Goal: Contribute content: Contribute content

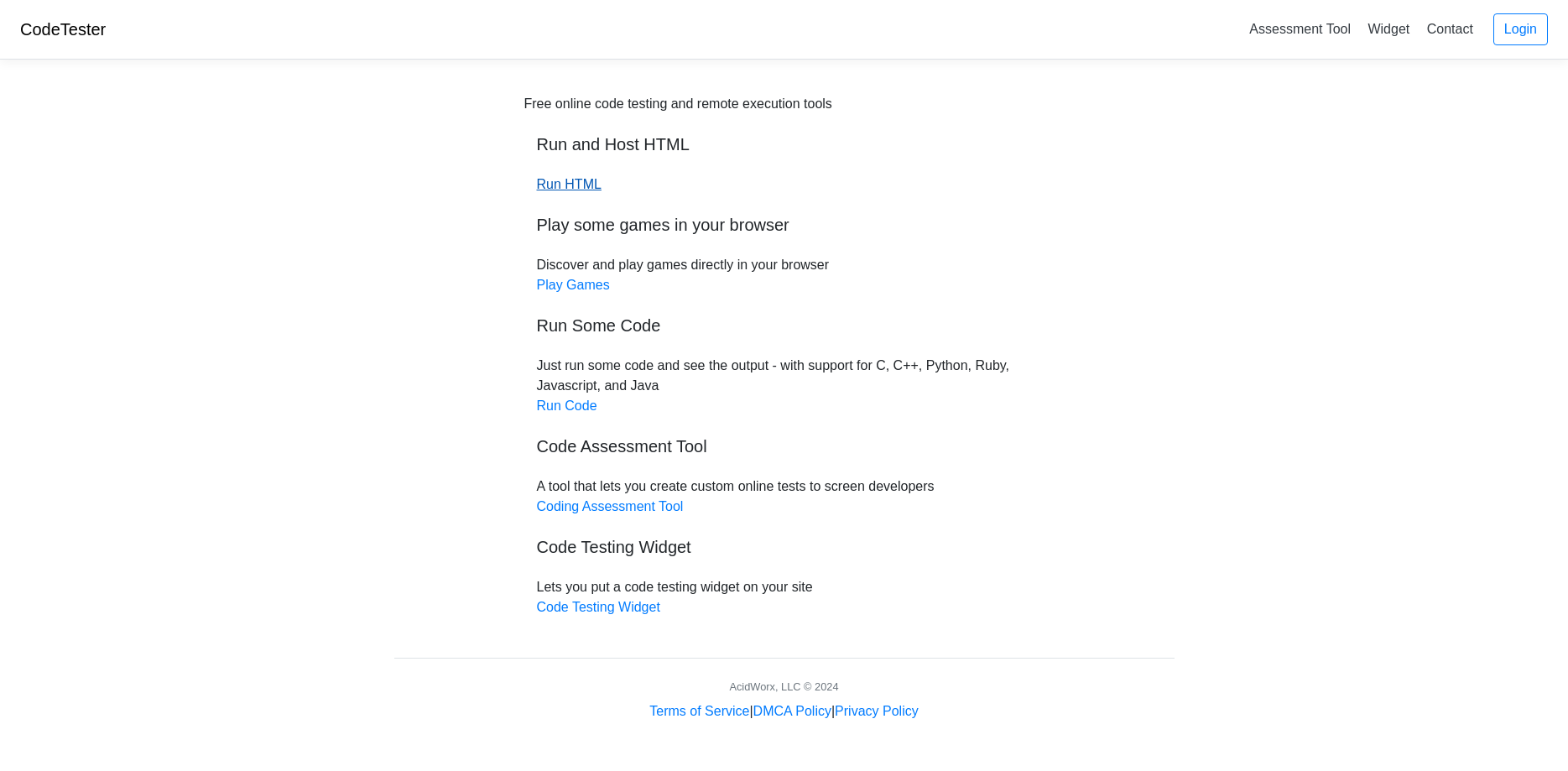
click at [564, 182] on link "Run HTML" at bounding box center [569, 184] width 65 height 15
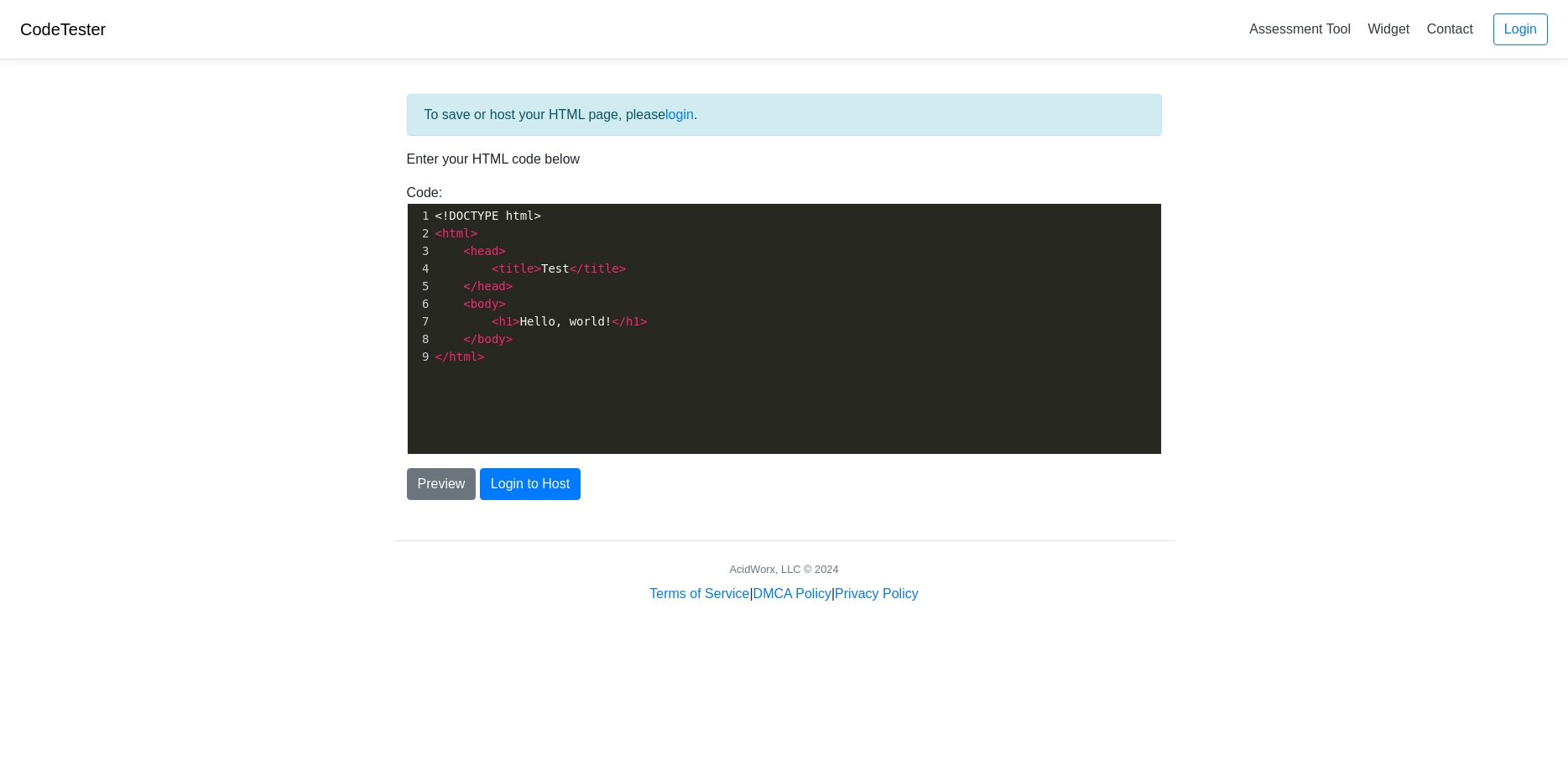
click at [538, 370] on div "xxxxxxxxxx 1 <!DOCTYPE html> 2 < html > 3 < head > 4 < title > Test </ title > …" at bounding box center [796, 342] width 778 height 275
type textarea "</html>"
click at [538, 370] on div "x 1 <!DOCTYPE html> 2 < html > 3 < head > 4 < title > Test </ title > 5 </ head…" at bounding box center [796, 342] width 778 height 275
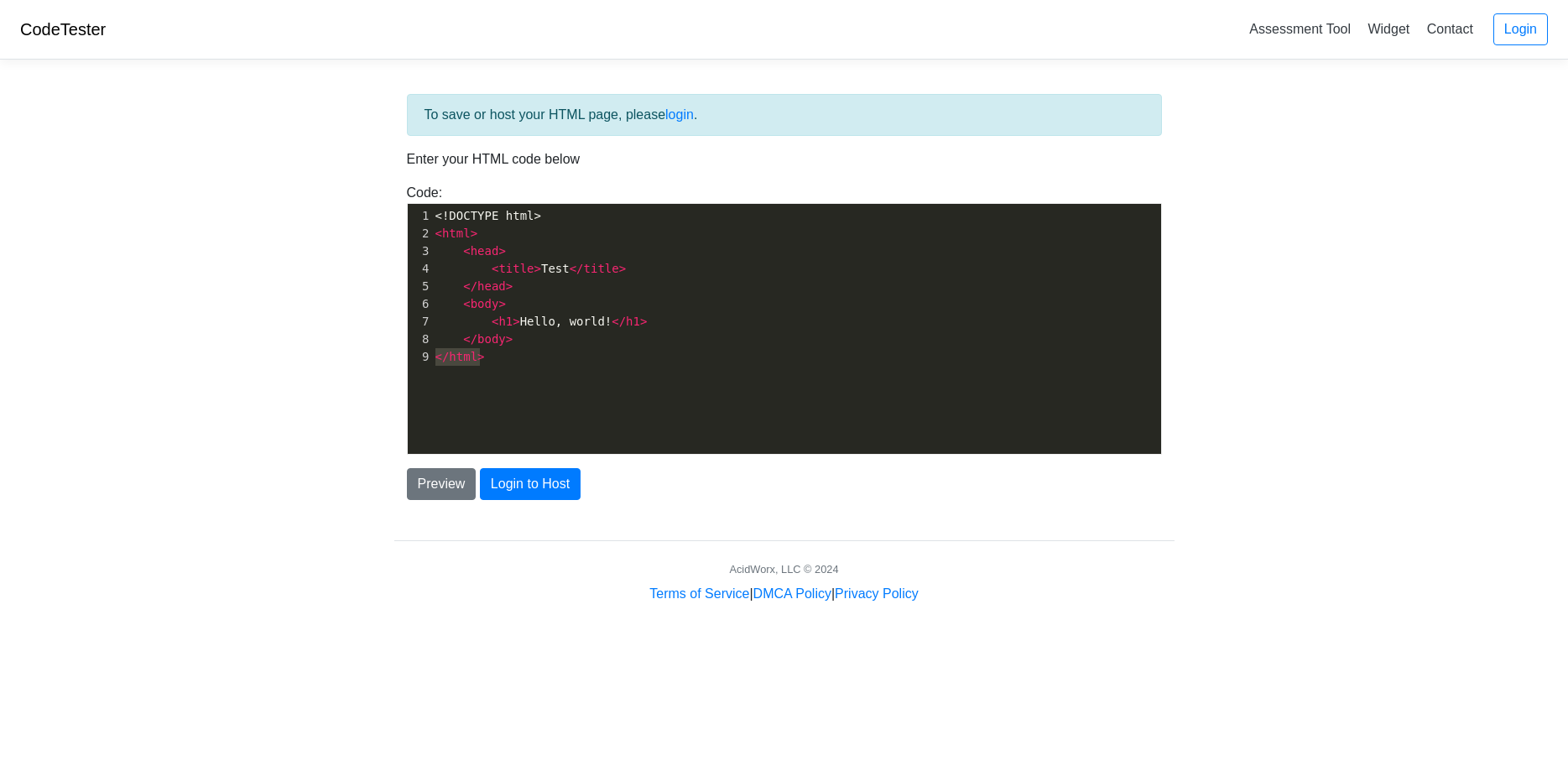
click at [538, 370] on div "x 1 <!DOCTYPE html> 2 < html > 3 < head > 4 < title > Test </ title > 5 </ head…" at bounding box center [796, 342] width 778 height 275
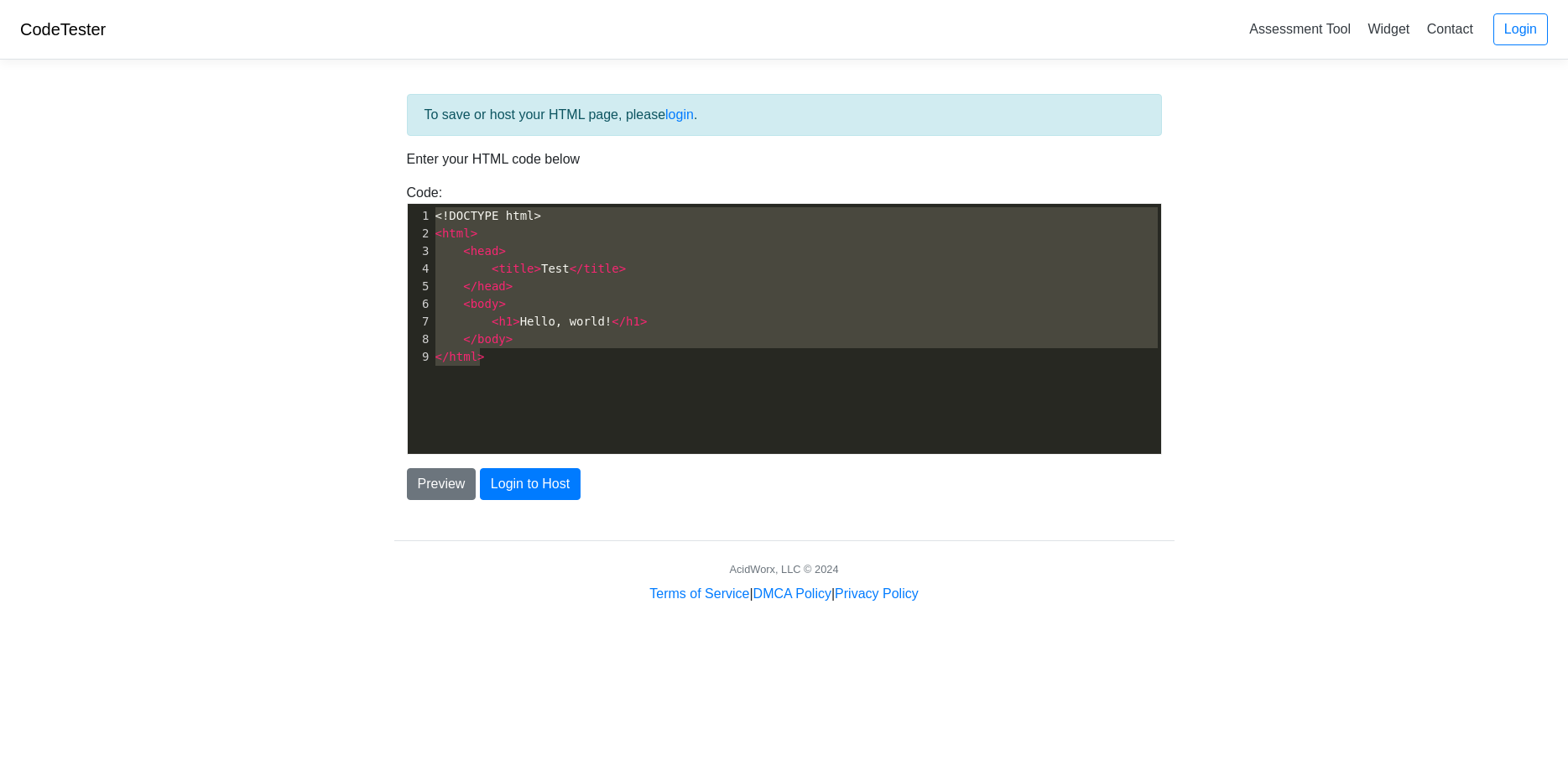
drag, startPoint x: 538, startPoint y: 370, endPoint x: 438, endPoint y: 194, distance: 202.4
click at [438, 194] on div "Code: <!DOCTYPE html> <html> <head> <title>Test</title> </head> <body> <h1>Hell…" at bounding box center [784, 319] width 780 height 272
type textarea "​<!DOCTYPE html> <html> <head> <title>Test</title> </head> <body> <h1>Hello, wo…"
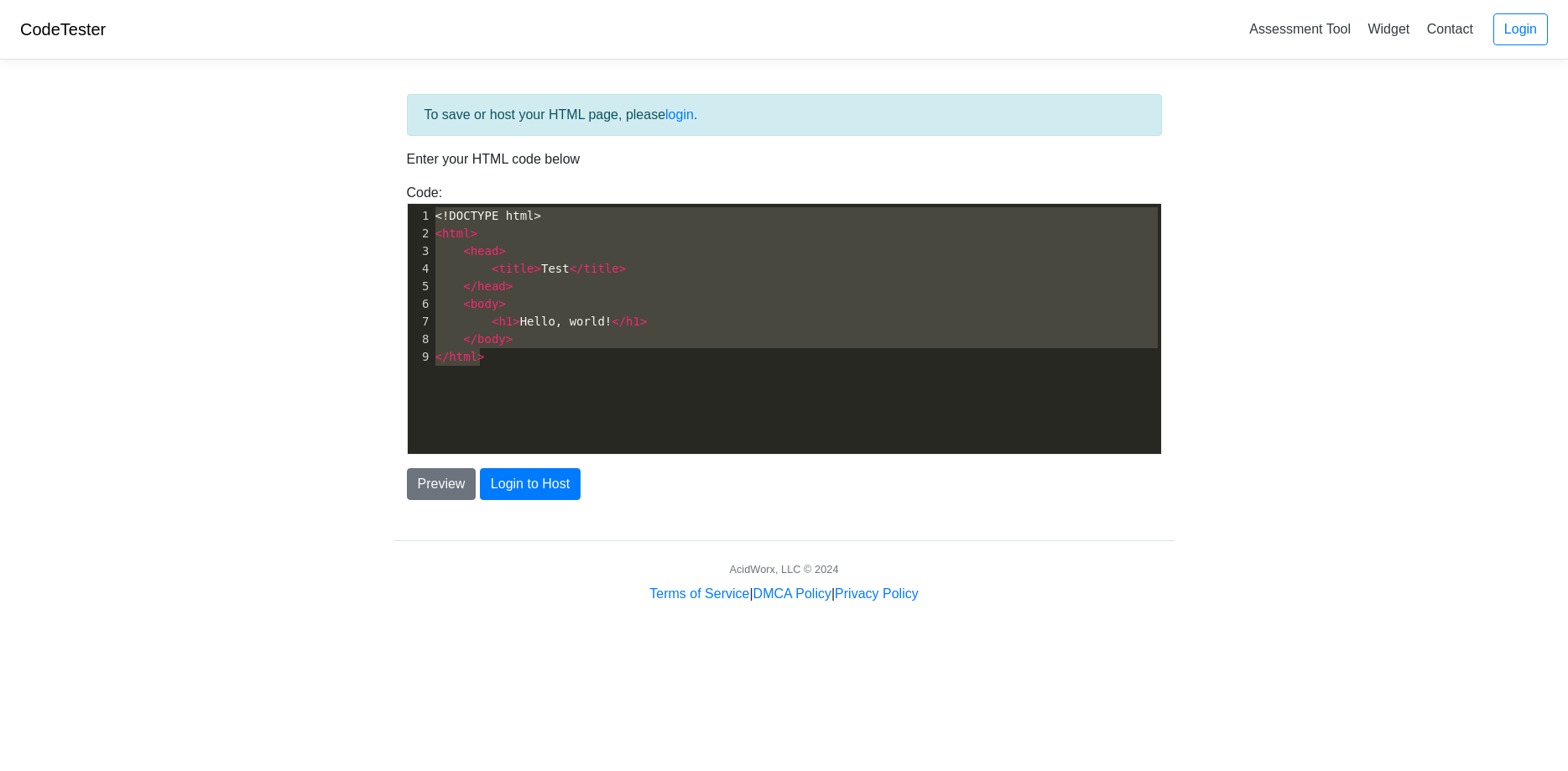
paste textarea
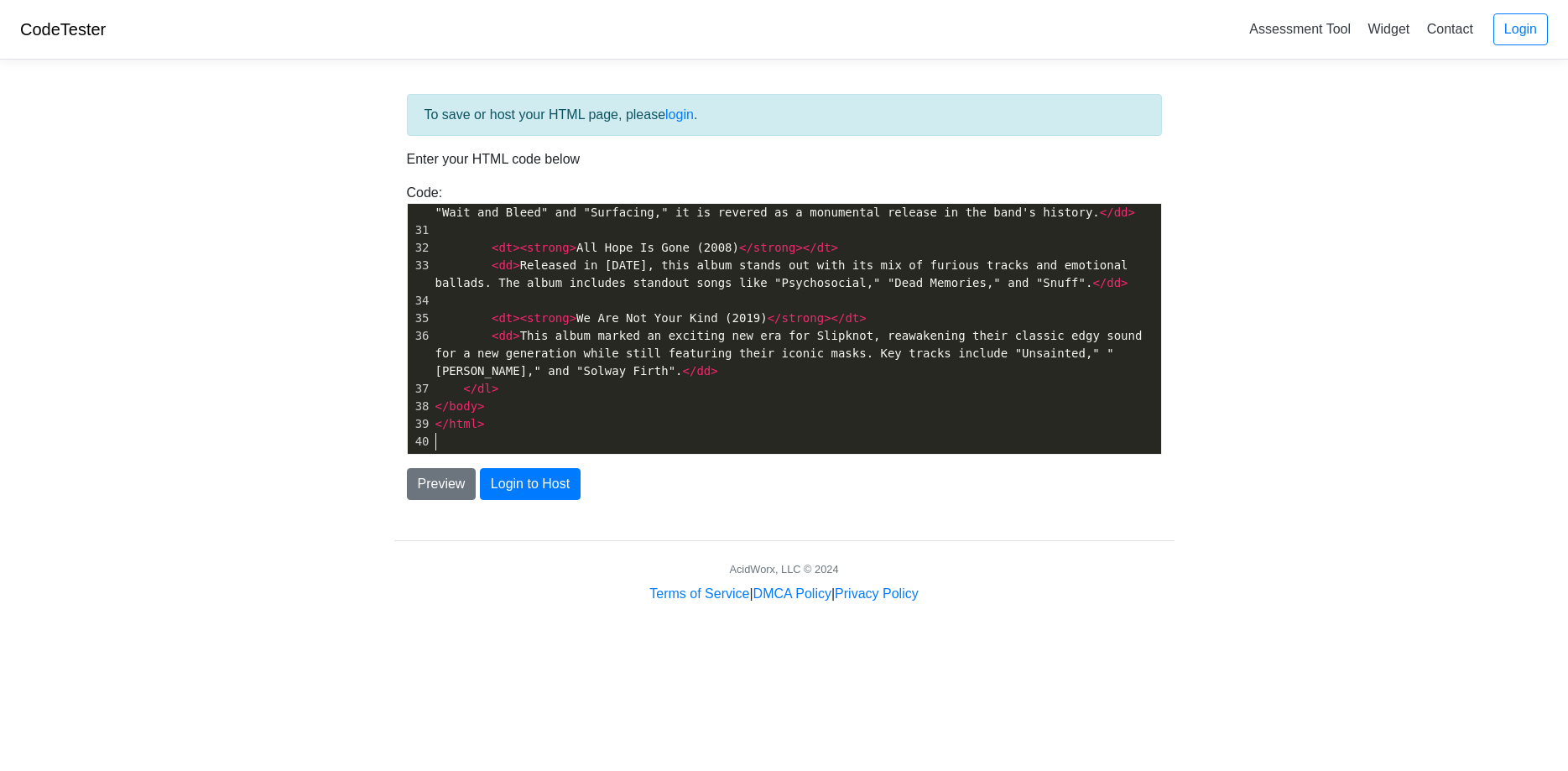
scroll to position [532, 0]
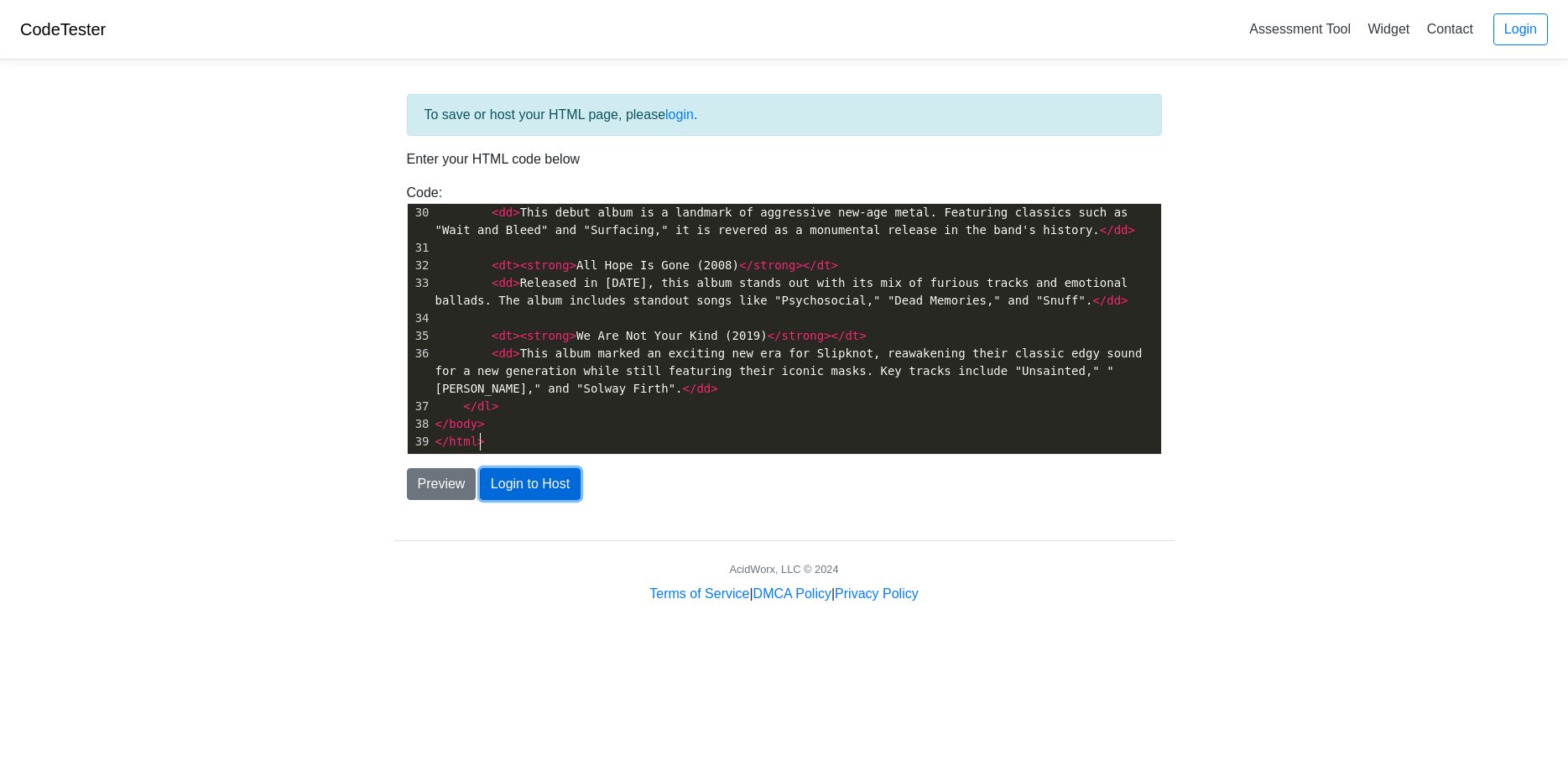
click at [545, 482] on button "Login to Host" at bounding box center [530, 484] width 101 height 32
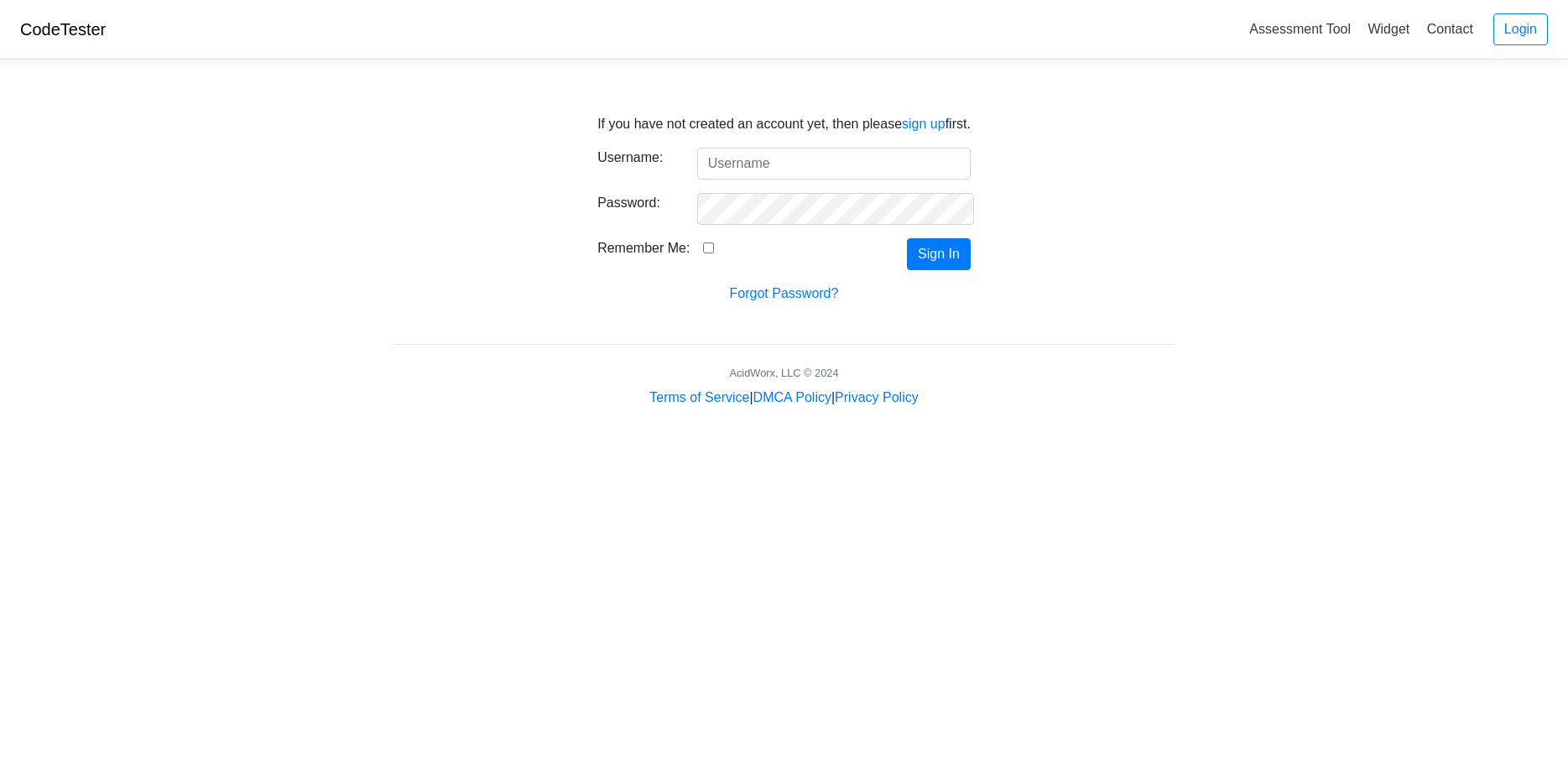
click at [766, 175] on input "Username:" at bounding box center [834, 163] width 274 height 32
type input "[EMAIL_ADDRESS][DOMAIN_NAME]"
click at [919, 134] on div "If you have not created an account yet, then please sign up first. Username: ta…" at bounding box center [784, 209] width 373 height 189
click at [919, 127] on link "sign up" at bounding box center [924, 124] width 44 height 15
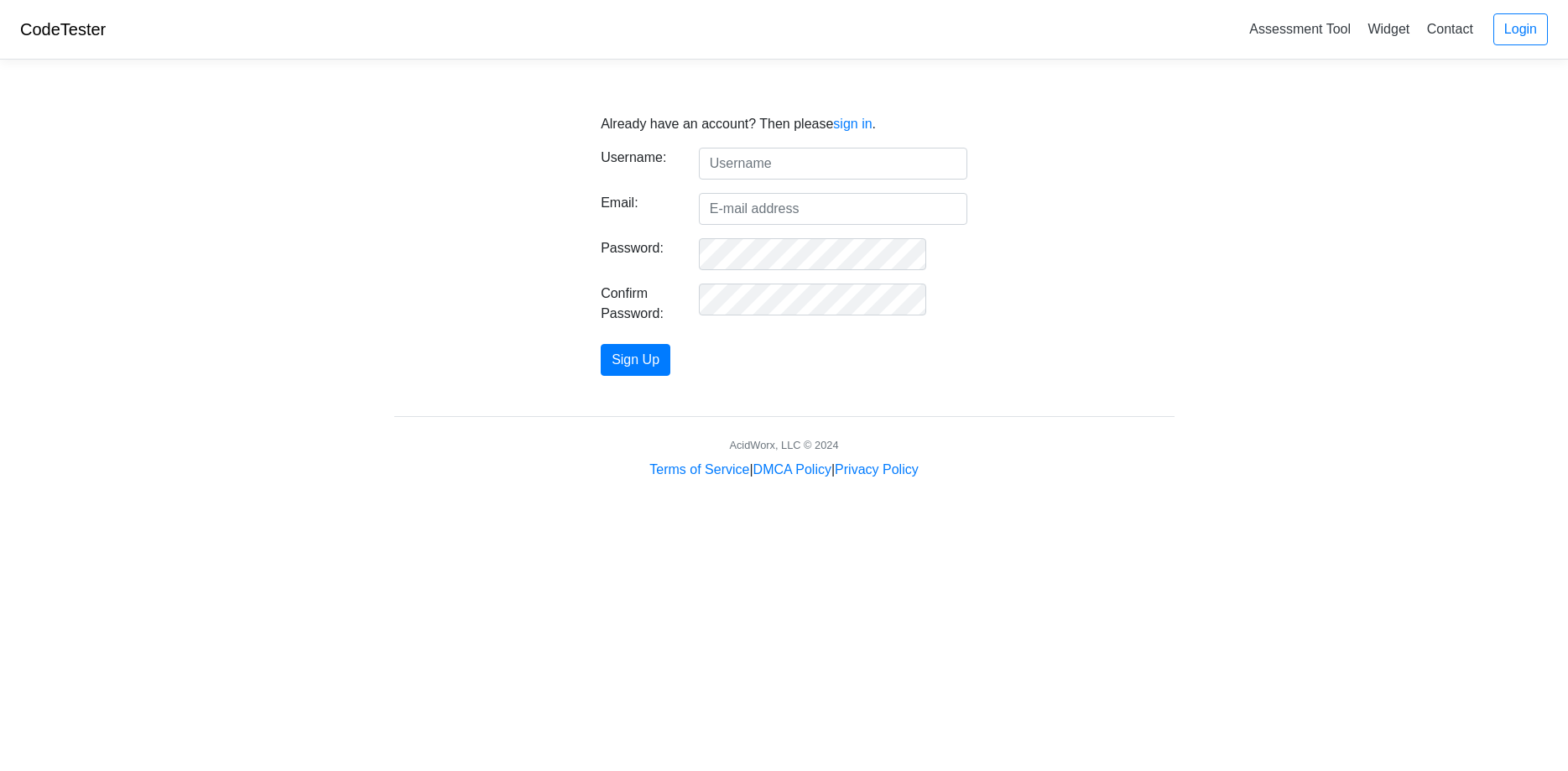
click at [886, 158] on input "text" at bounding box center [833, 163] width 268 height 32
type input "Tabitha Shay"
click at [897, 214] on input "Email:" at bounding box center [833, 208] width 268 height 32
type input "tabithashay9795@gmail.com"
click at [670, 348] on button "Sign Up" at bounding box center [635, 360] width 70 height 32
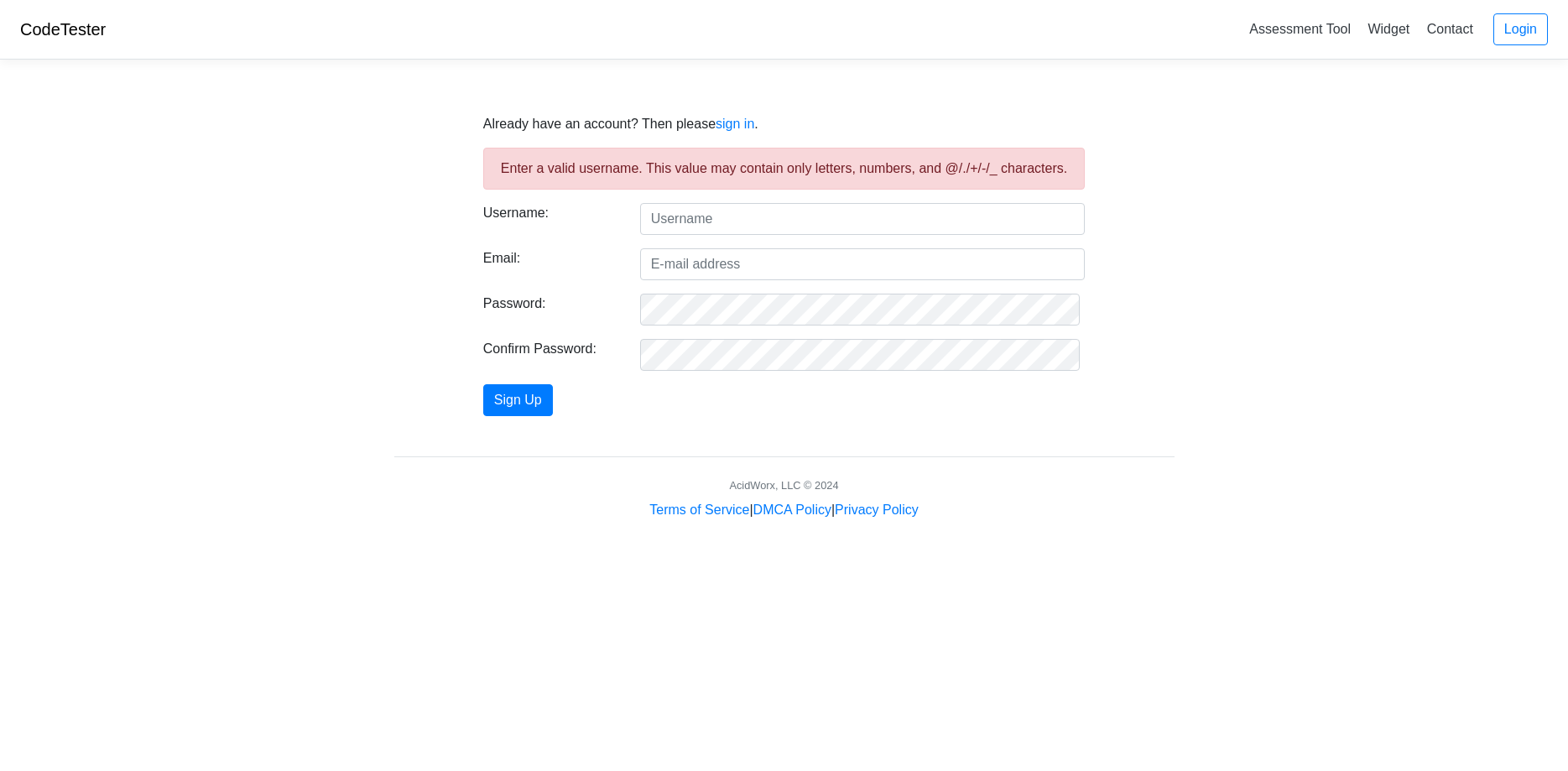
click at [741, 219] on input "text" at bounding box center [863, 219] width 446 height 32
type input "Tabithashay1012"
click at [715, 267] on input "Email:" at bounding box center [863, 264] width 446 height 32
click at [735, 256] on input "[PERSON_NAME]" at bounding box center [863, 264] width 446 height 32
type input "[EMAIL_ADDRESS][DOMAIN_NAME]"
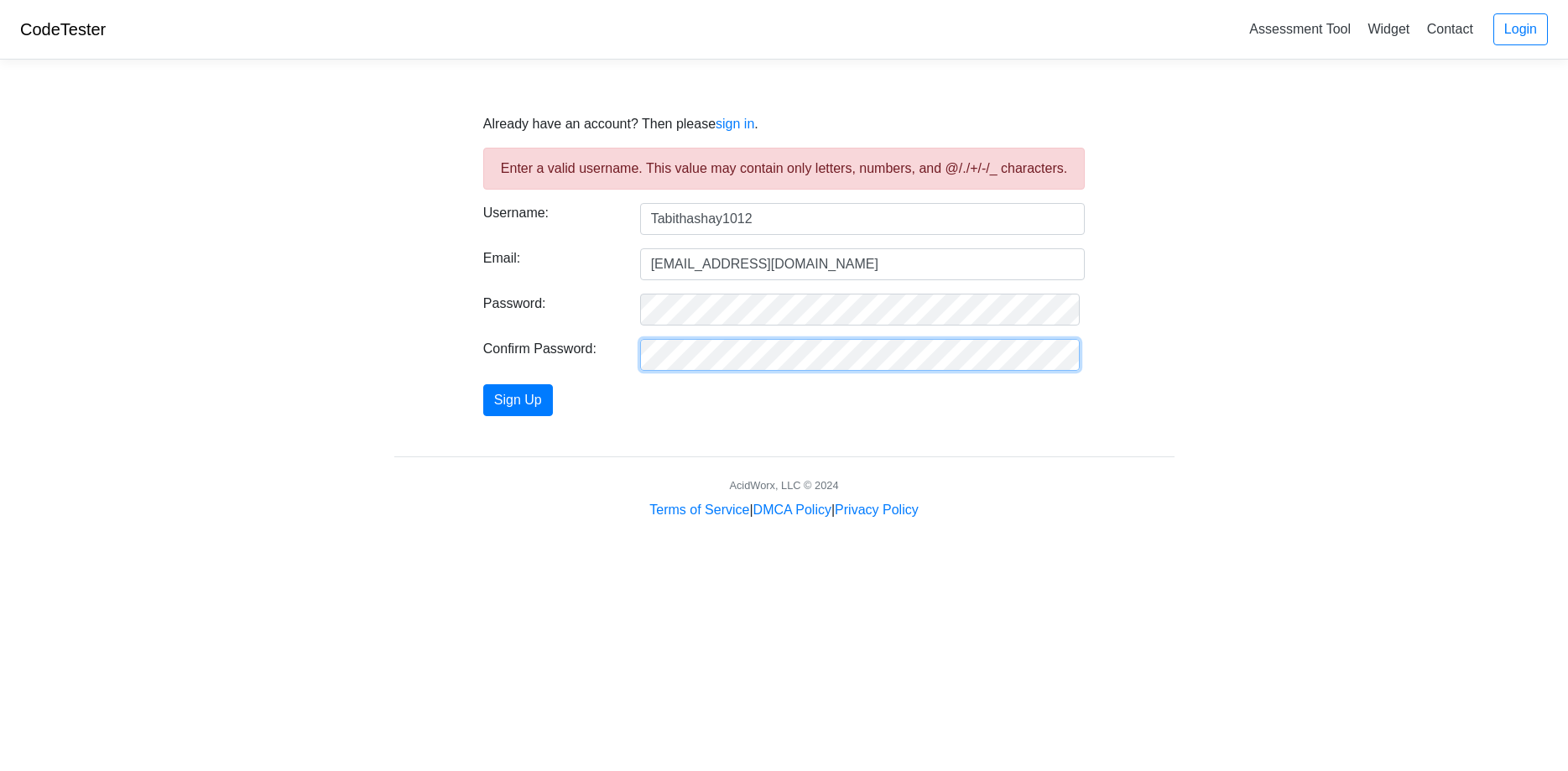
click at [483, 385] on button "Sign Up" at bounding box center [518, 400] width 70 height 32
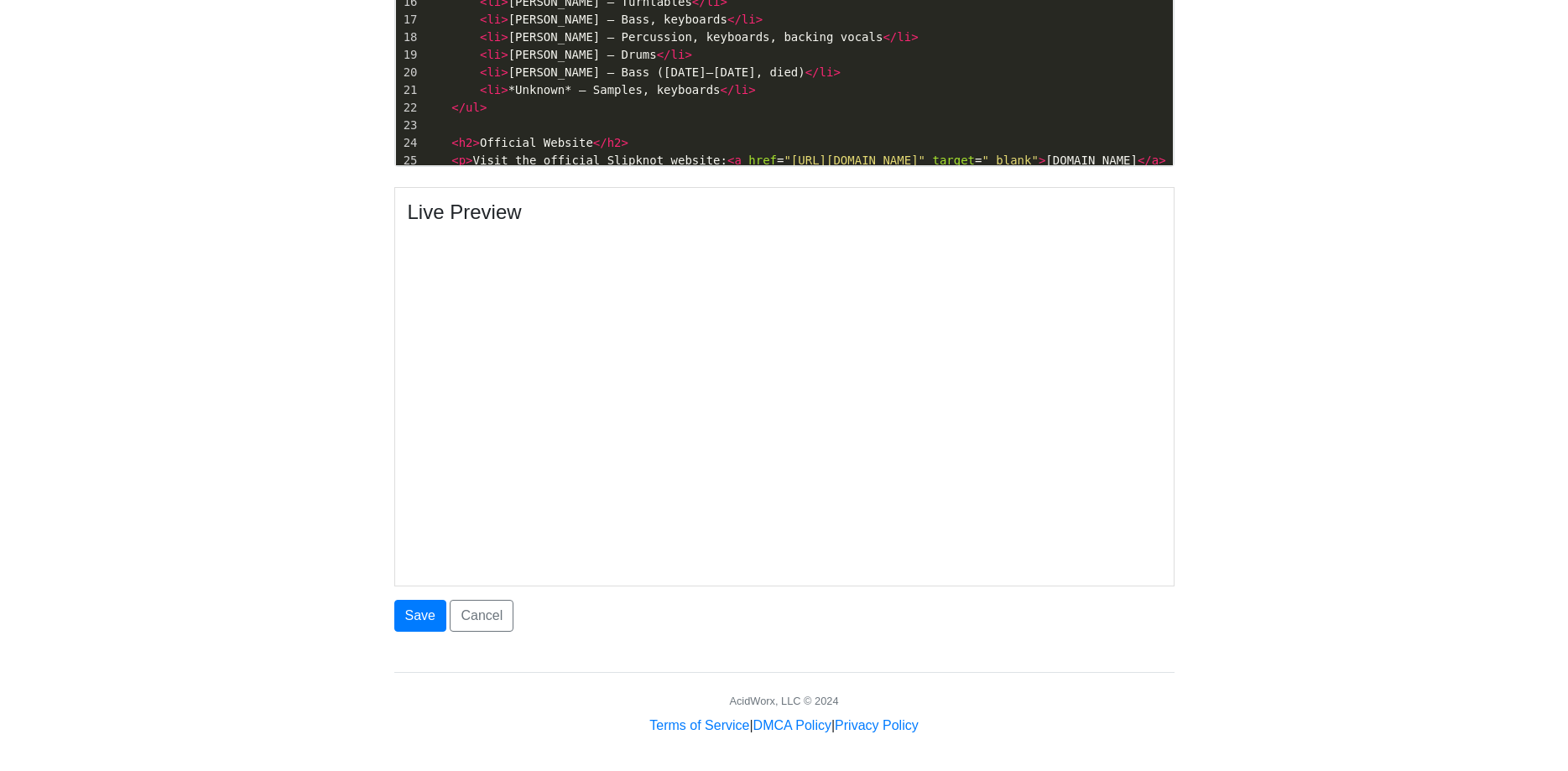
scroll to position [6, 0]
click at [729, 89] on pre "< li > *Unknown* – Samples, keyboards </ li >" at bounding box center [796, 90] width 753 height 17
type textarea "\"
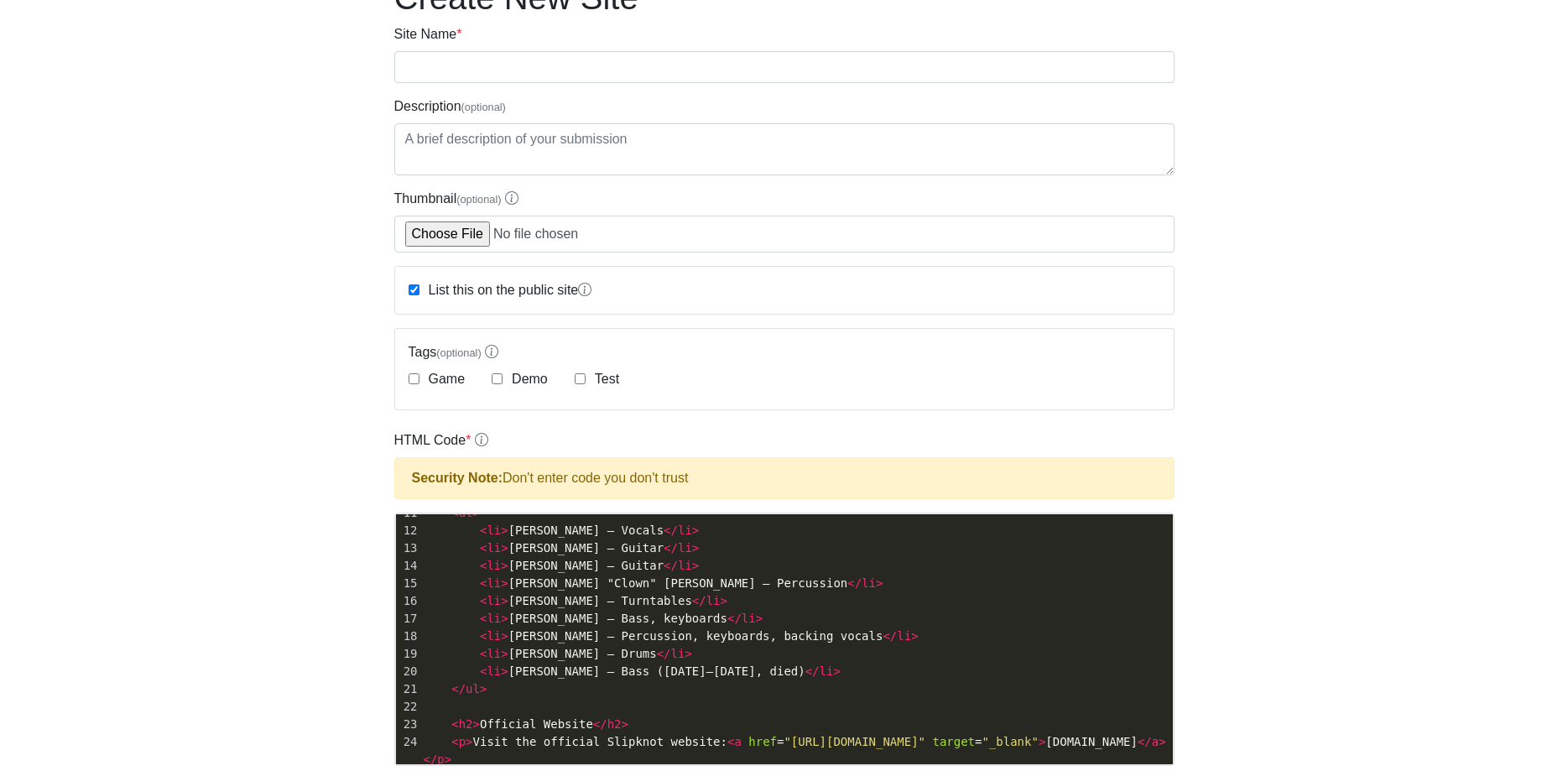
scroll to position [74, 0]
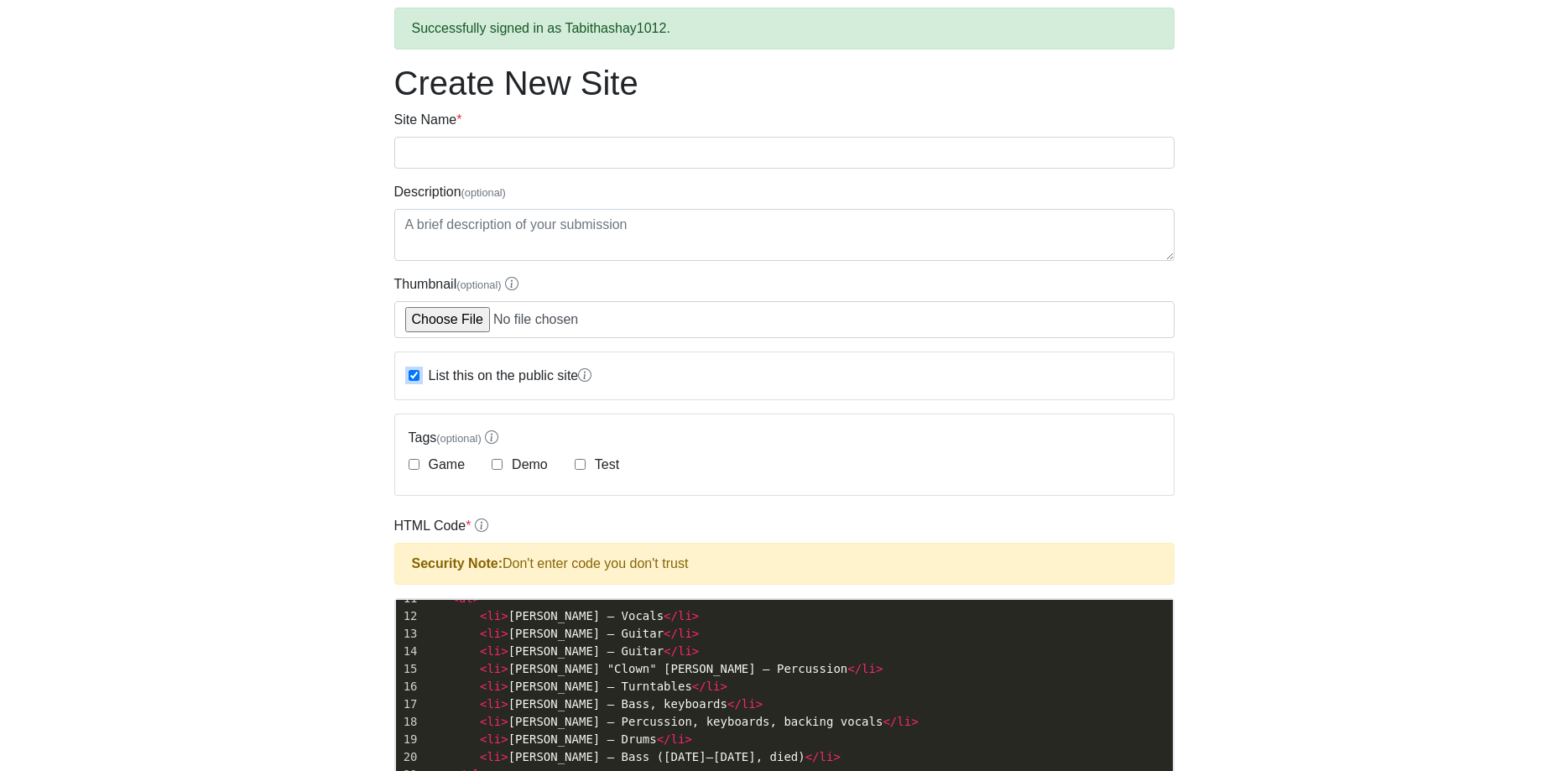
click at [411, 370] on input "List this on the public site" at bounding box center [414, 375] width 11 height 11
checkbox input "false"
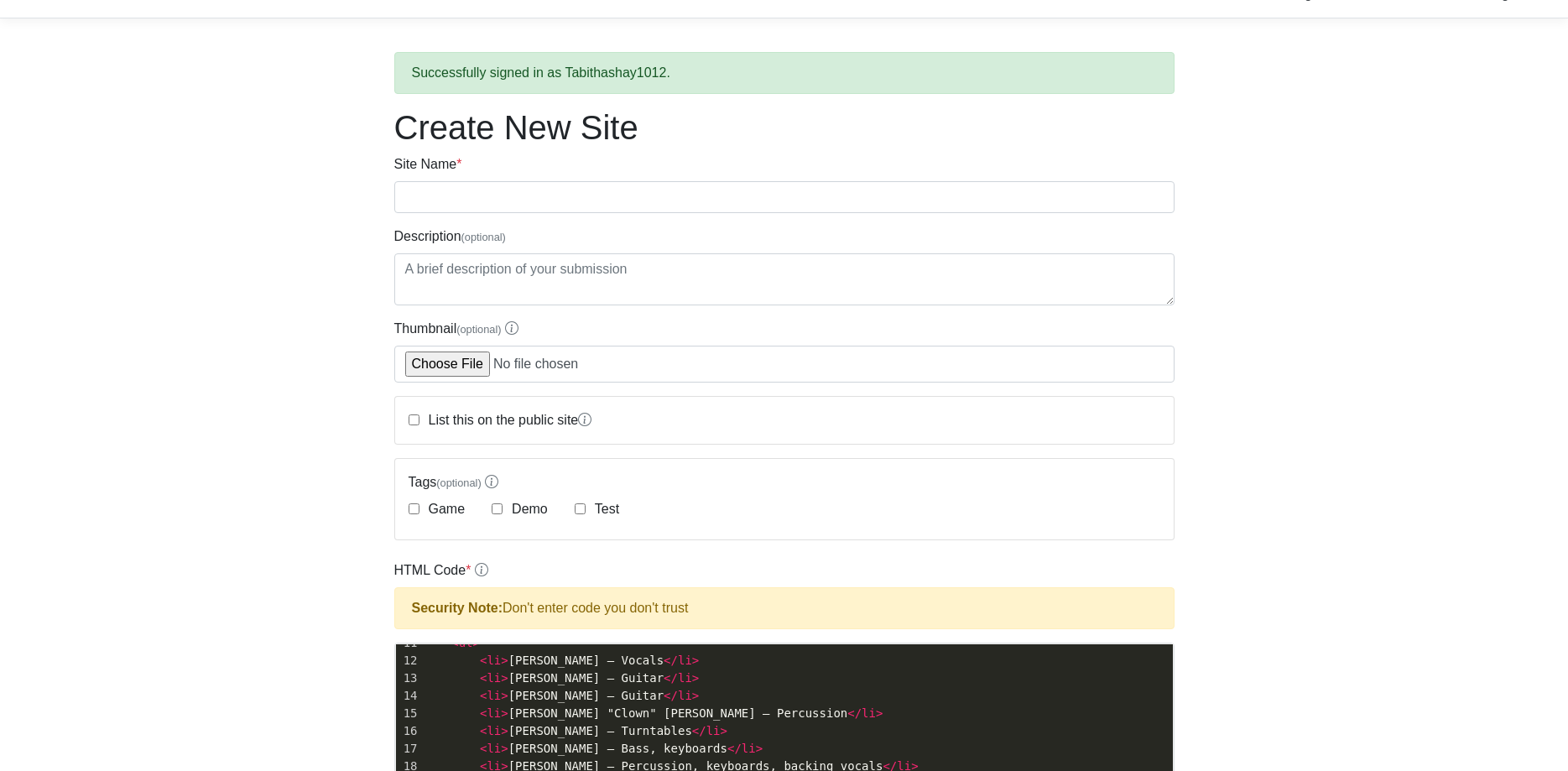
scroll to position [0, 0]
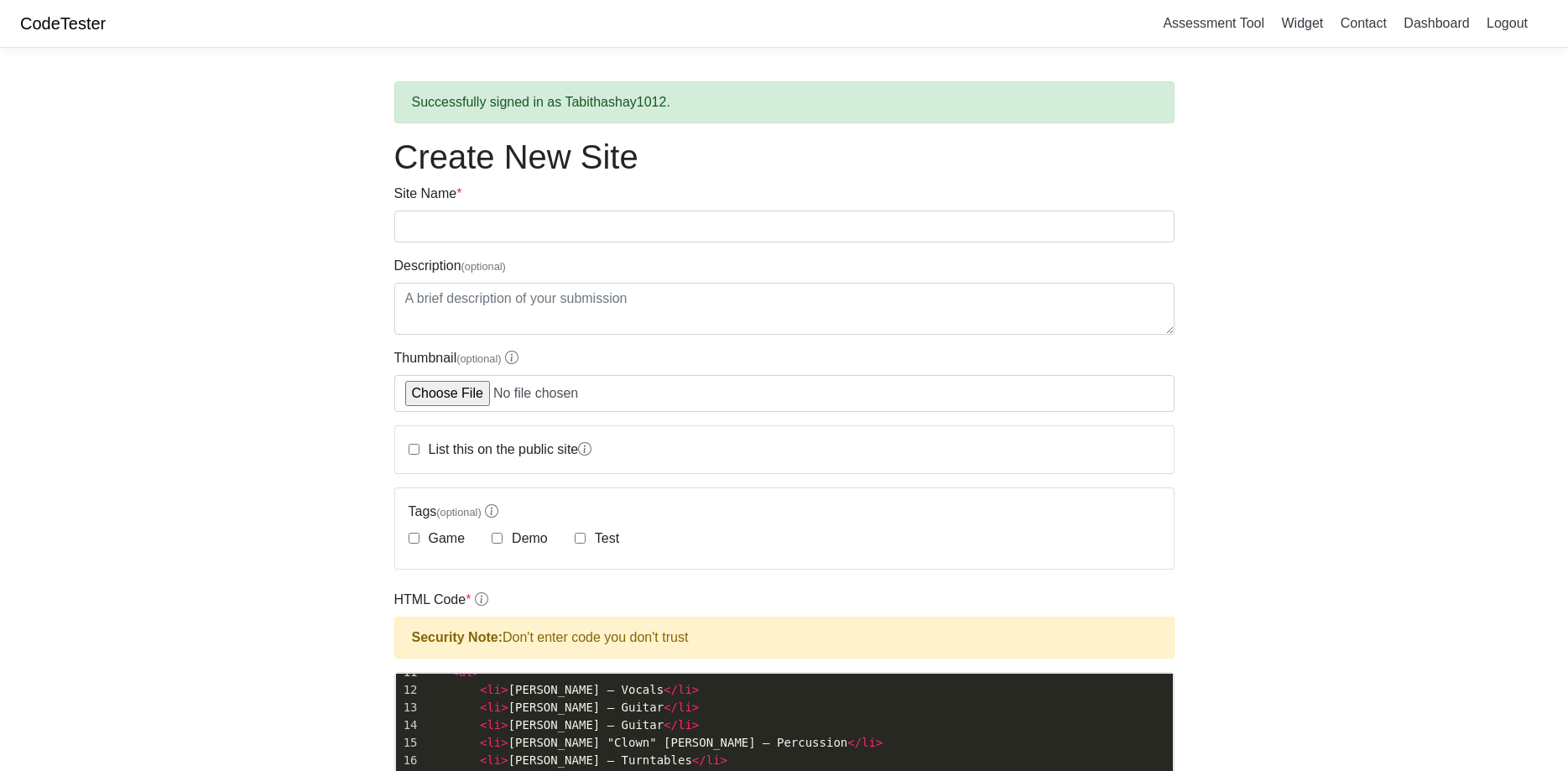
click at [729, 119] on div "Successfully signed in as Tabithashay1012." at bounding box center [784, 102] width 780 height 42
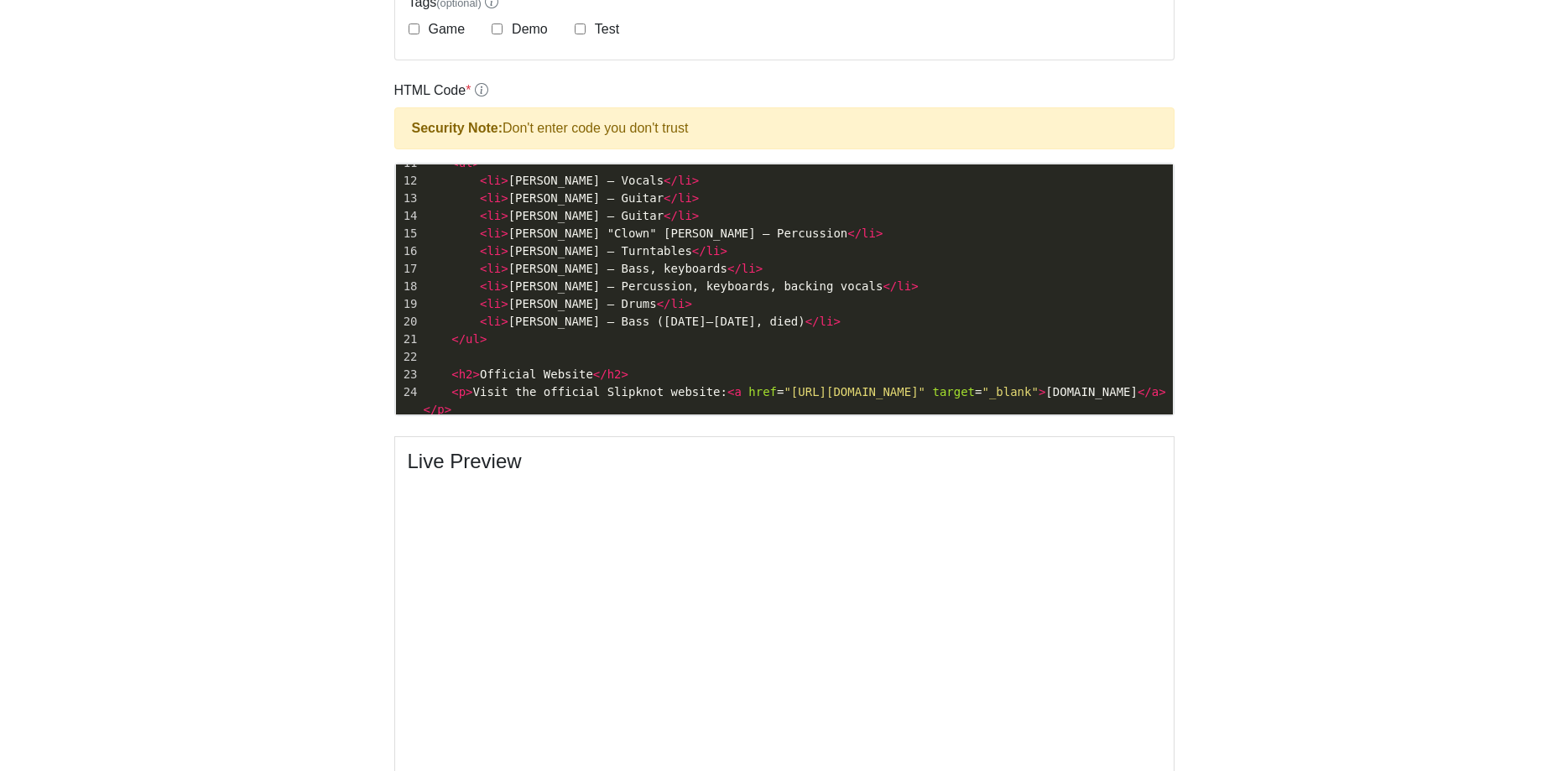
scroll to position [514, 0]
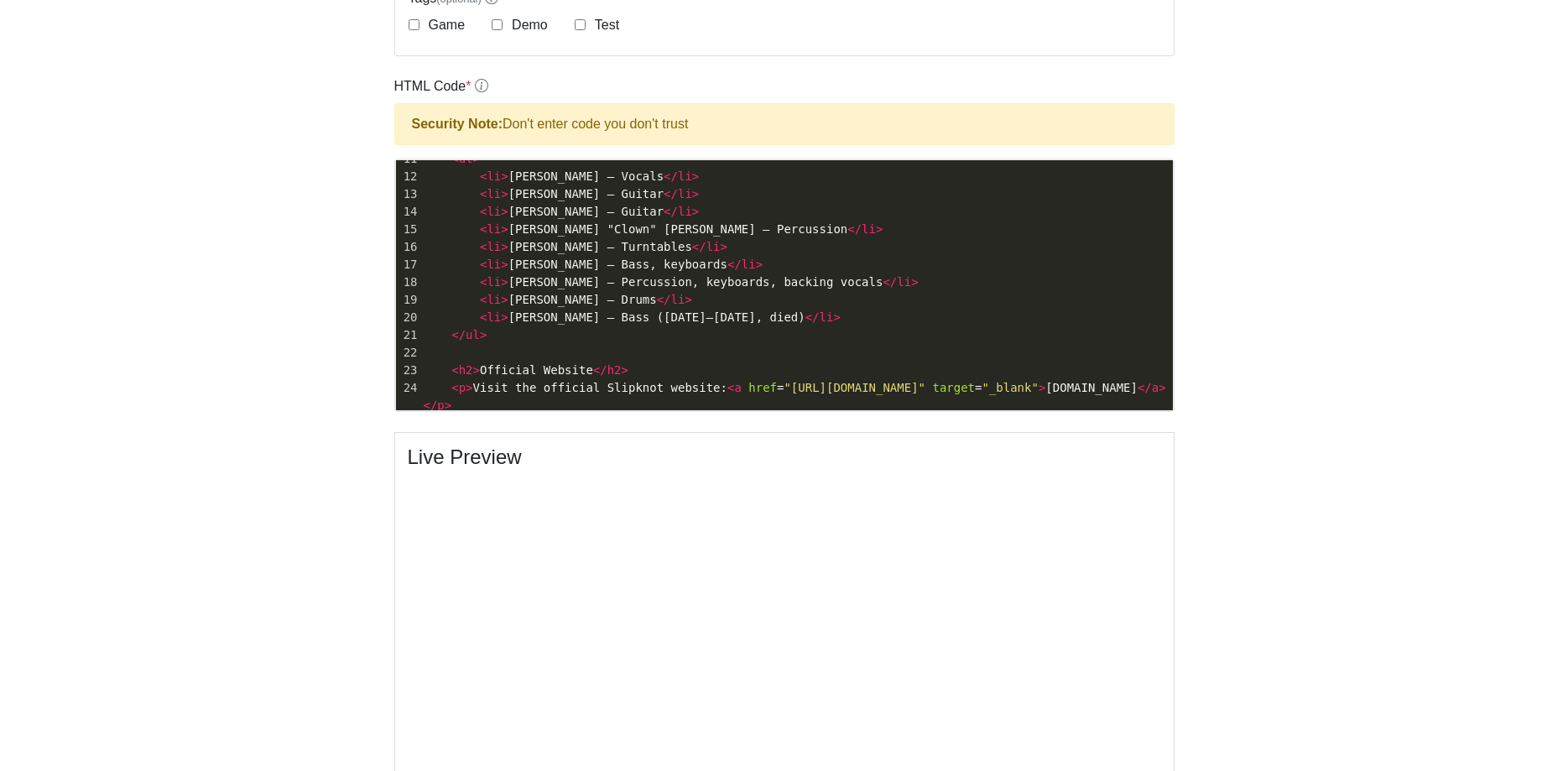
click at [695, 460] on h4 "Live Preview" at bounding box center [784, 458] width 753 height 24
click at [784, 309] on pre "< li > Paul Gray – Bass (1995–2010, died) </ li >" at bounding box center [796, 318] width 753 height 17
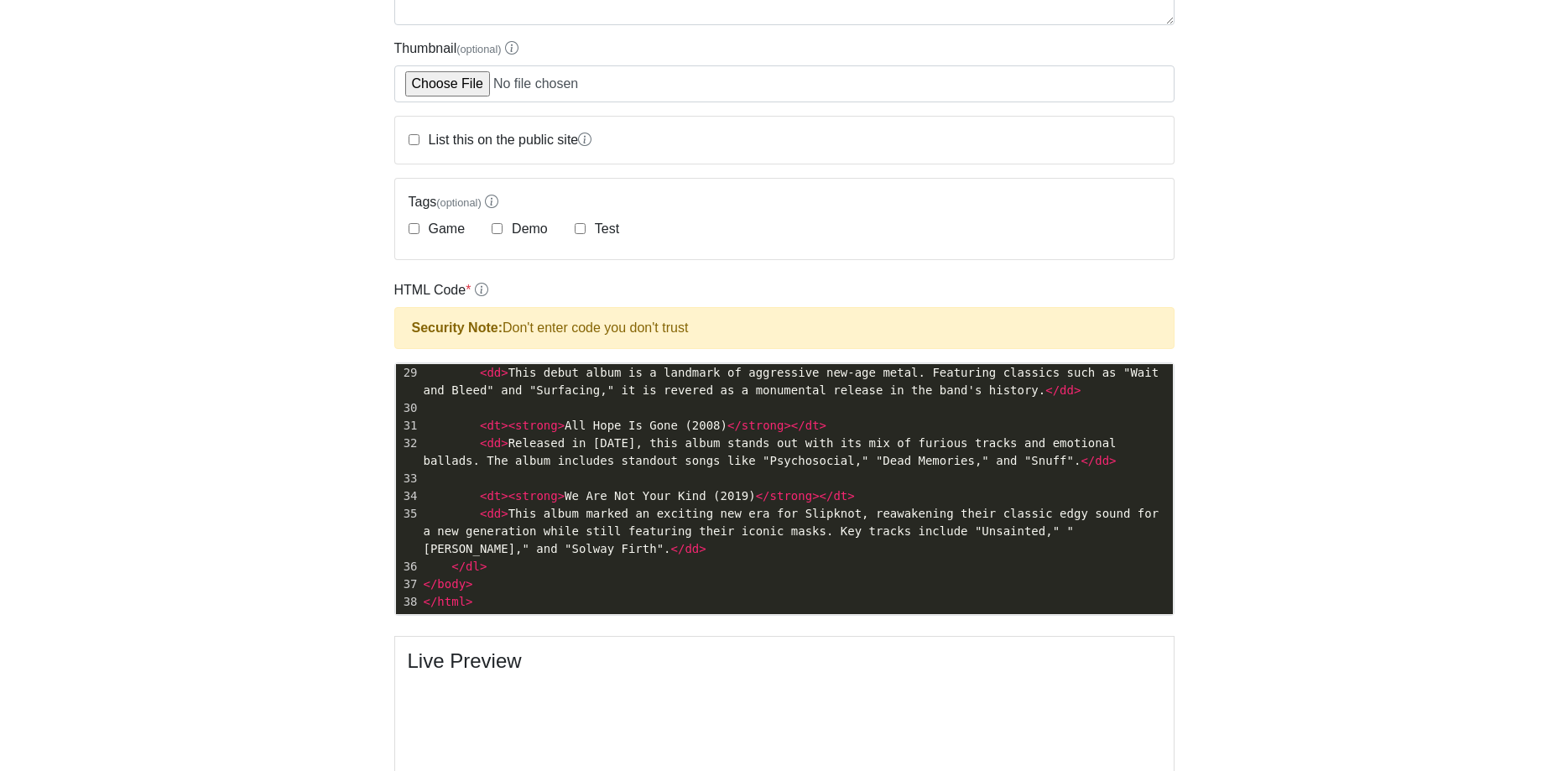
scroll to position [342, 0]
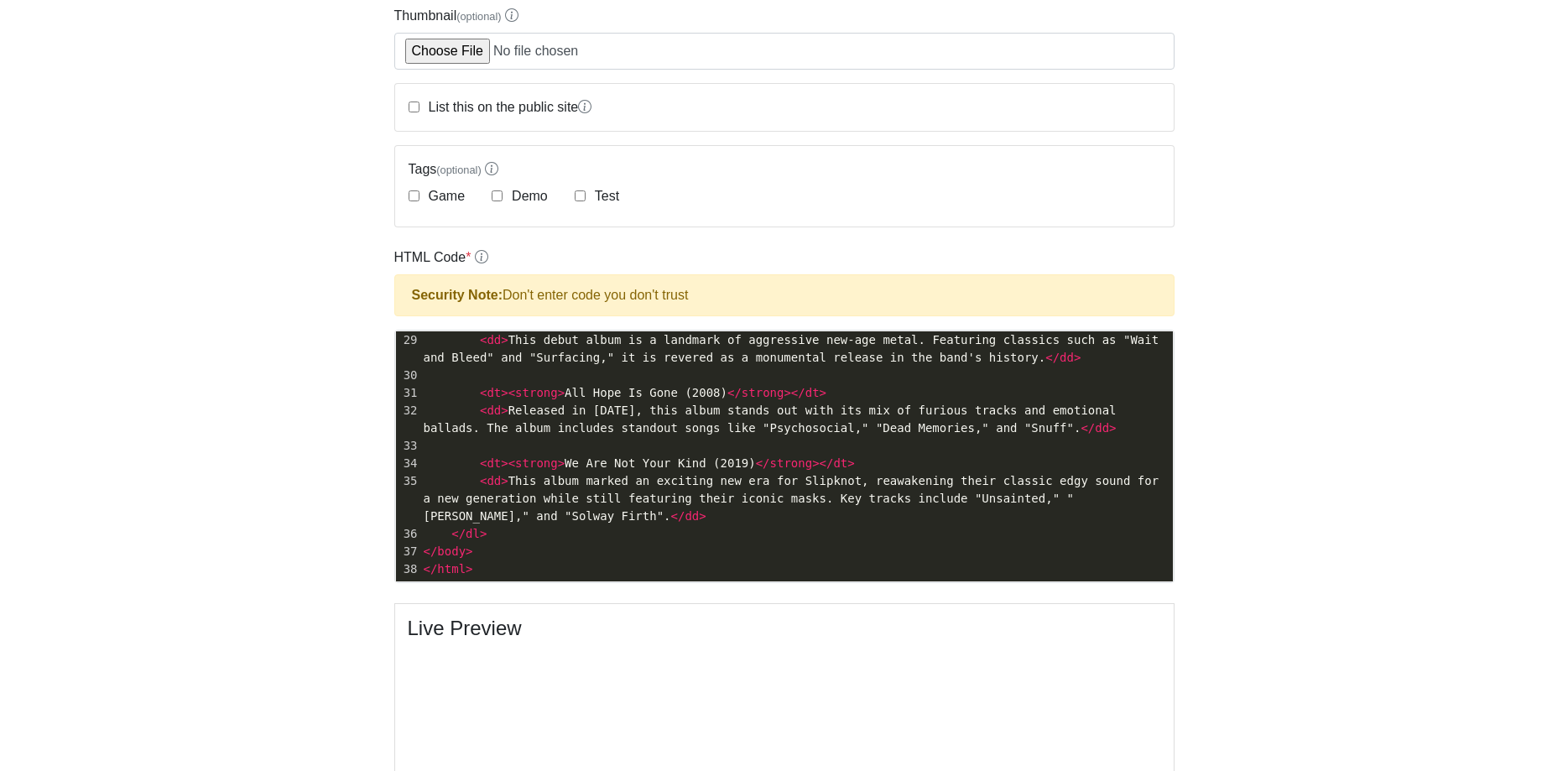
click at [1094, 412] on span "< dd > Released in 2008, this album stands out with its mix of furious tracks a…" at bounding box center [773, 419] width 699 height 31
click at [1097, 410] on span "< dd > Released in 2008, this album stands out with its mix of furious tracks a…" at bounding box center [773, 419] width 699 height 31
click at [1093, 405] on span "< dd > Released in 2008, this album stands out with its mix of furious tracks a…" at bounding box center [773, 419] width 699 height 31
click at [1093, 410] on span "< dd > Released in 2008, this album stands out with its mix of furious tracks a…" at bounding box center [773, 419] width 699 height 31
click at [1079, 404] on span "< dd > Released in 2008, this album stands out with its mix of furious tracks a…" at bounding box center [773, 419] width 699 height 31
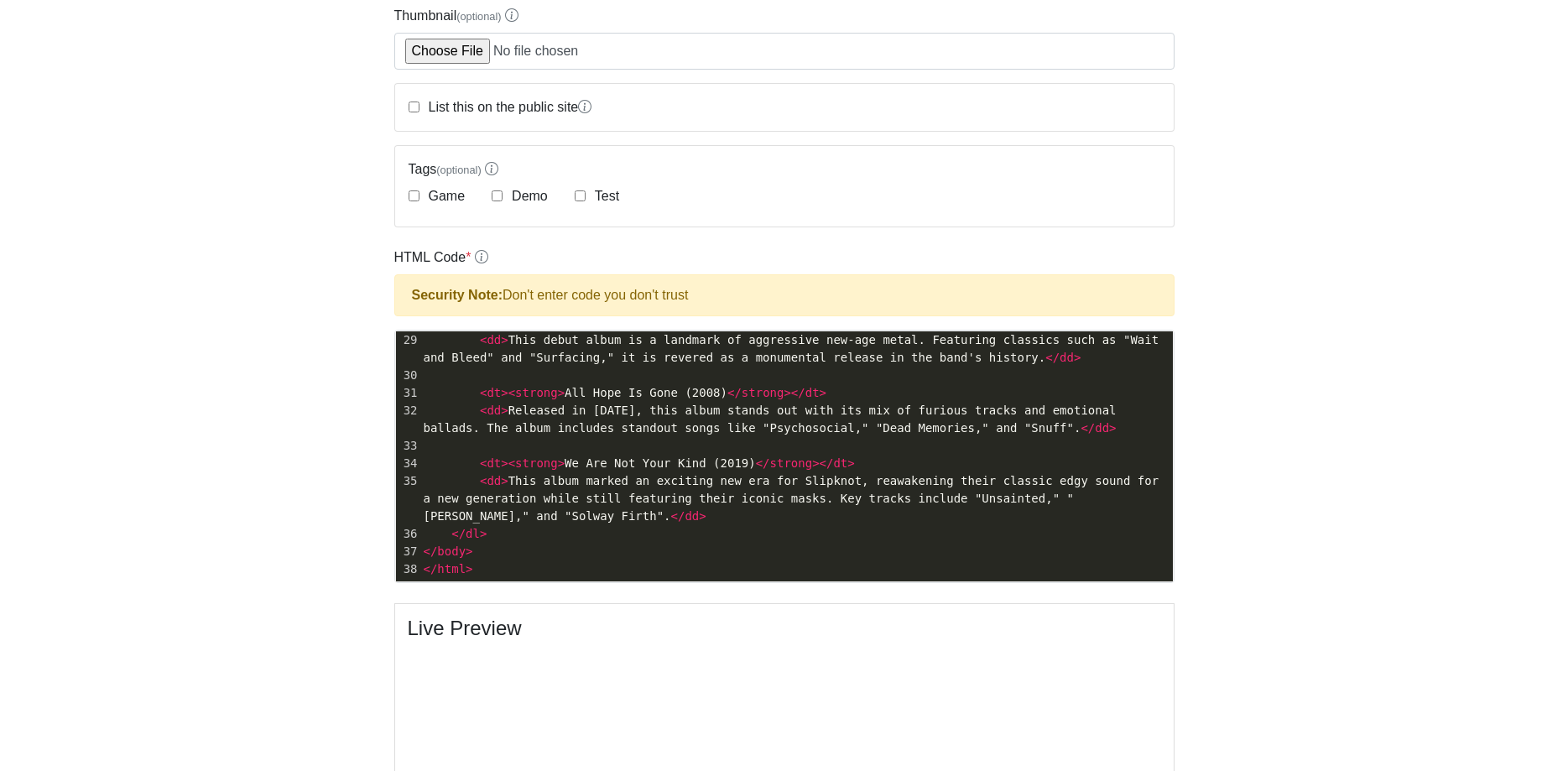
click at [1094, 404] on span "< dd > Released in 2008, this album stands out with its mix of furious tracks a…" at bounding box center [773, 419] width 699 height 31
click at [867, 424] on span "< dd > Released in 2008, this album stands out with its mix of furious tracks a…" at bounding box center [773, 419] width 699 height 31
click at [896, 407] on span "< dd > Released in 2008, this album stands out with its mix of furious tracks a…" at bounding box center [773, 419] width 699 height 31
click at [962, 393] on pre "< dt >< strong > All Hope Is Gone (2008) </ strong ></ dt >" at bounding box center [796, 393] width 753 height 17
click at [784, 405] on span "< dd > Released in 2008, this album stands out with its mix of furious tracks a…" at bounding box center [773, 419] width 699 height 31
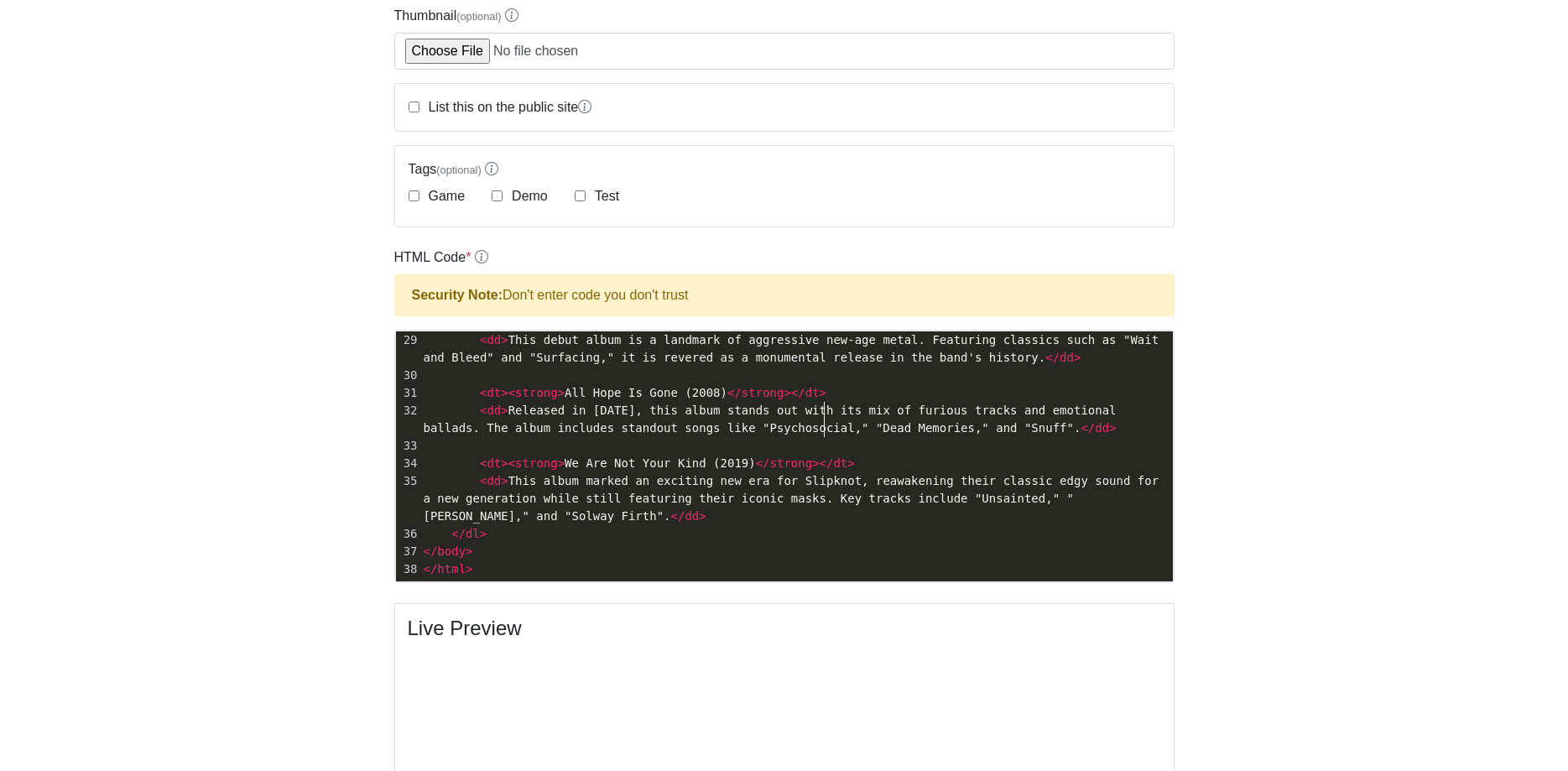
click at [827, 425] on span "< dd > Released in 2008, this album stands out with its mix of furious tracks a…" at bounding box center [773, 419] width 699 height 31
click at [882, 429] on span "< dd > Released in 2008, this album stands out with its mix of furious tracks a…" at bounding box center [773, 419] width 699 height 31
click at [889, 428] on span "< dd > Released in 2008, this album stands out with its mix of furious tracks a…" at bounding box center [773, 419] width 699 height 31
click at [1091, 404] on span "< dd > Released in 2008, this album stands out with its mix of furious tracks a…" at bounding box center [773, 419] width 699 height 31
type textarea "will forever be one of my favorites"
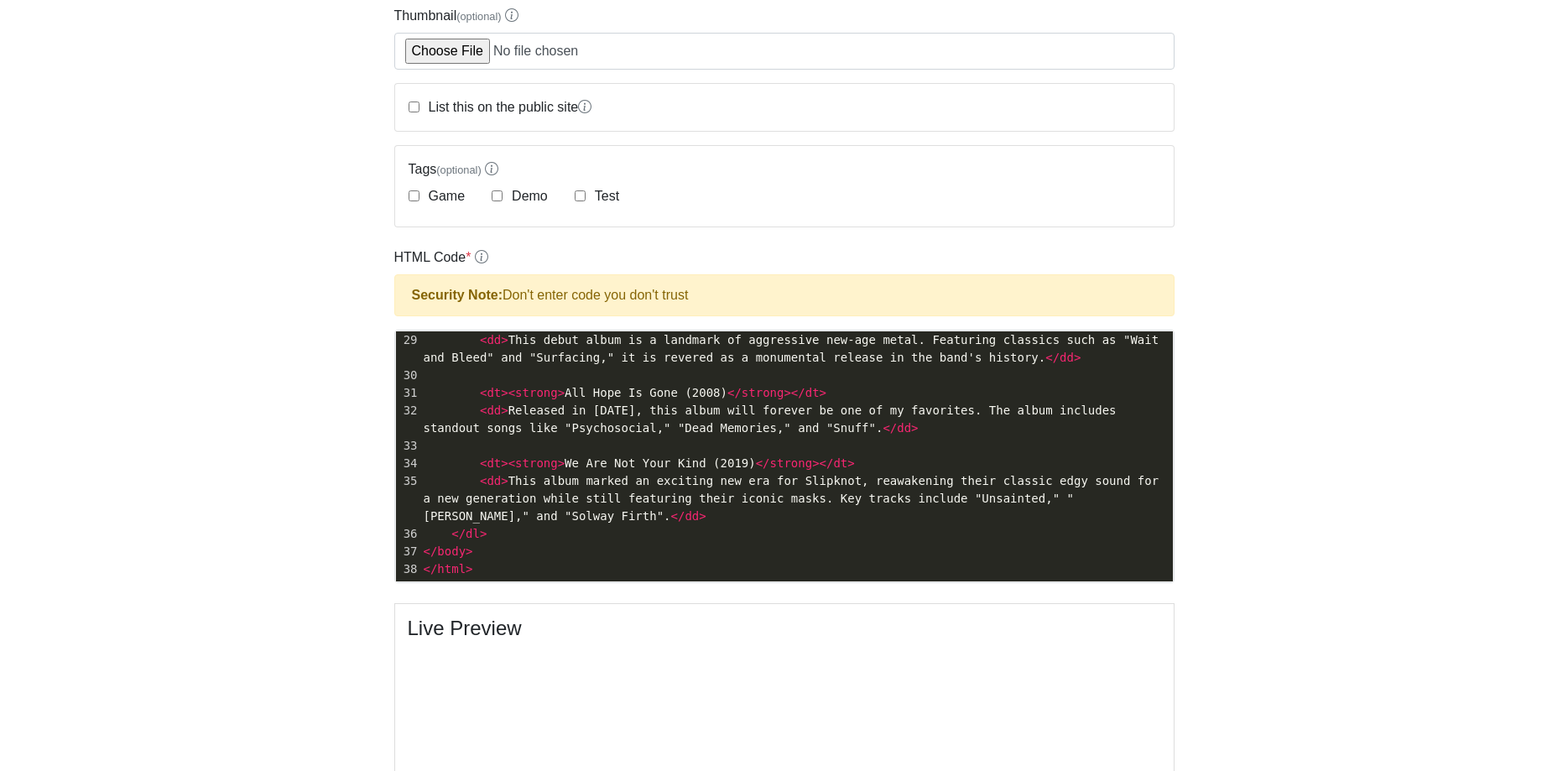
scroll to position [0, 0]
click at [903, 440] on pre "​" at bounding box center [796, 446] width 753 height 17
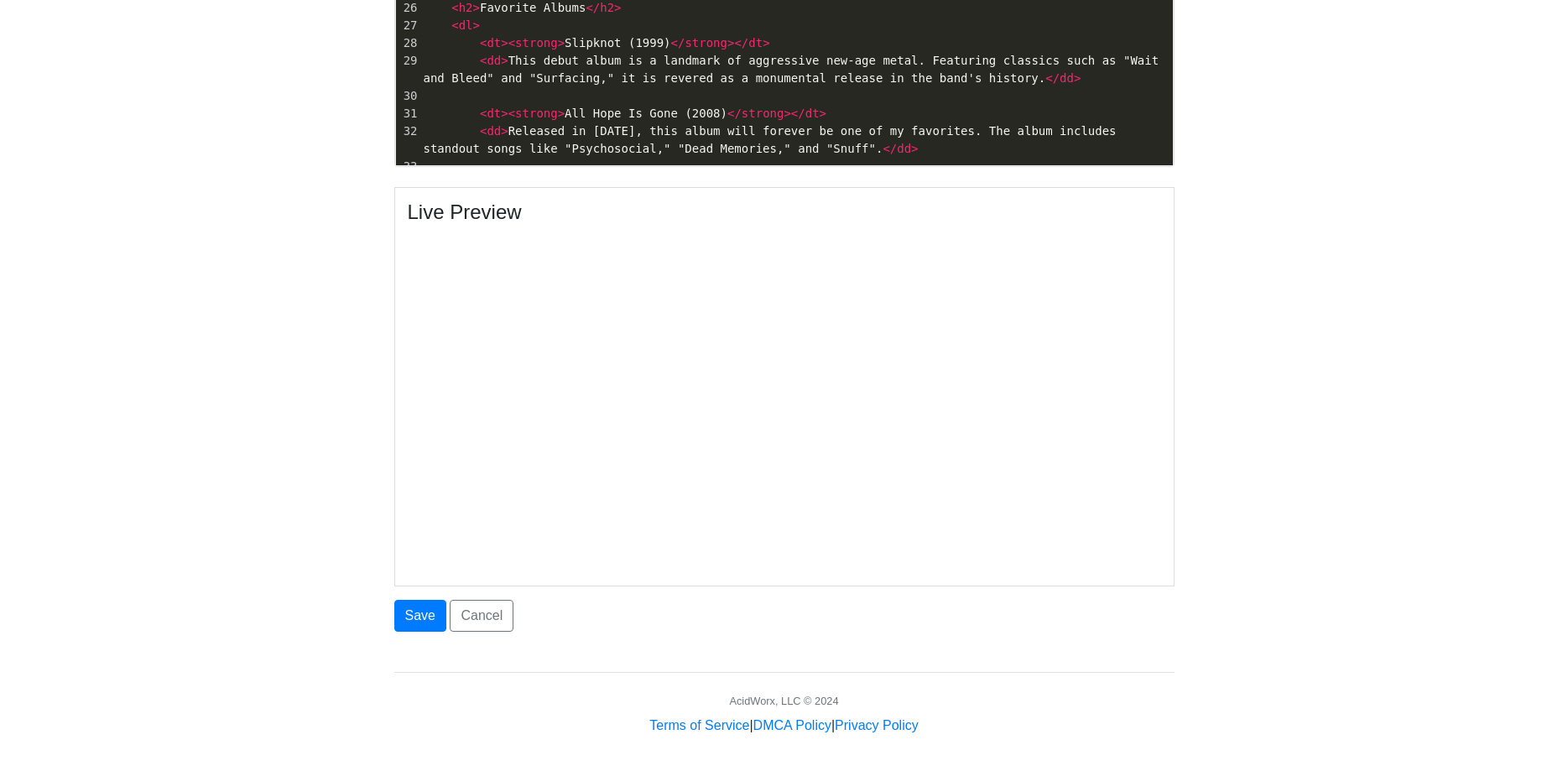
scroll to position [343, 0]
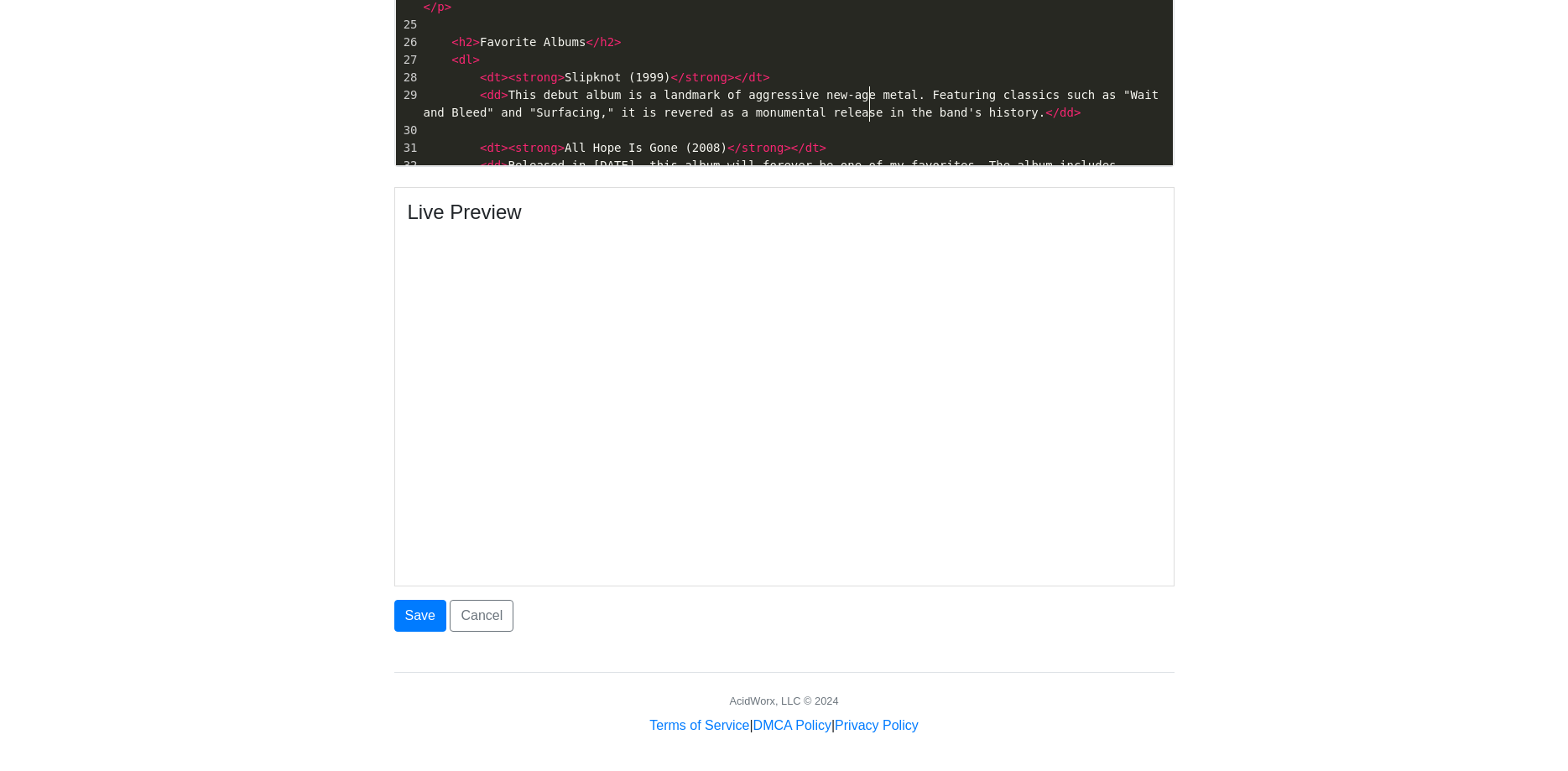
click at [866, 109] on span "< dd > This debut album is a landmark of aggressive new-age metal. Featuring cl…" at bounding box center [795, 103] width 742 height 31
type textarea "k for new aged metal"
click at [1131, 92] on span "< dd > This debut album is a landmark for new aged metal. Featuring classics su…" at bounding box center [778, 103] width 707 height 31
drag, startPoint x: 1131, startPoint y: 92, endPoint x: 1124, endPoint y: 85, distance: 9.9
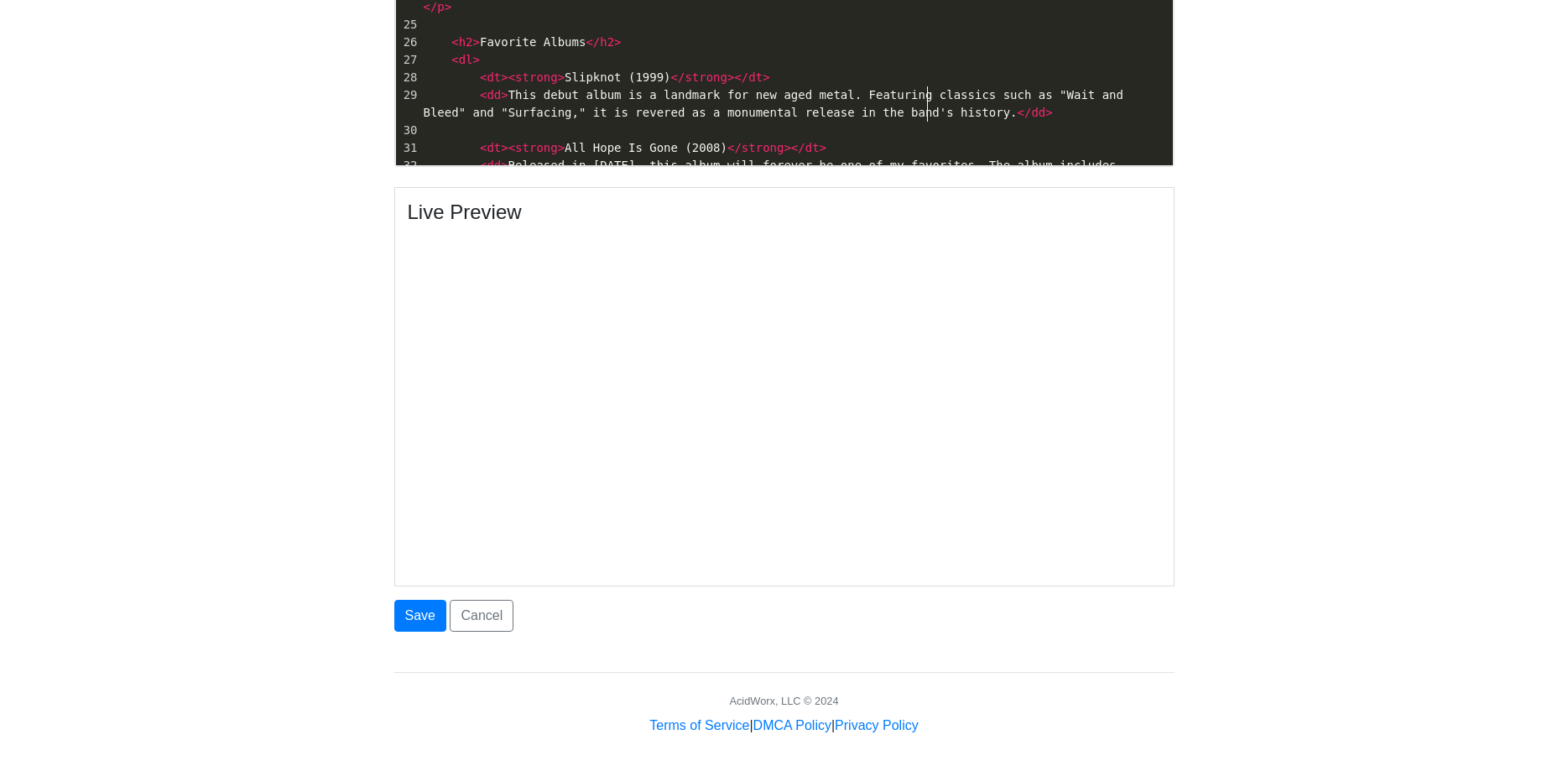
click at [1131, 91] on span "< dd > This debut album is a landmark for new aged metal. Featuring classics su…" at bounding box center [778, 103] width 707 height 31
type textarea ">"
click at [1124, 88] on span "< dd > This debut album is a landmark for new aged metal. Featuring classics su…" at bounding box center [778, 103] width 707 height 31
click at [1124, 86] on pre "< dd > This debut album is a landmark for new aged metal. Featuring classics su…" at bounding box center [796, 103] width 753 height 35
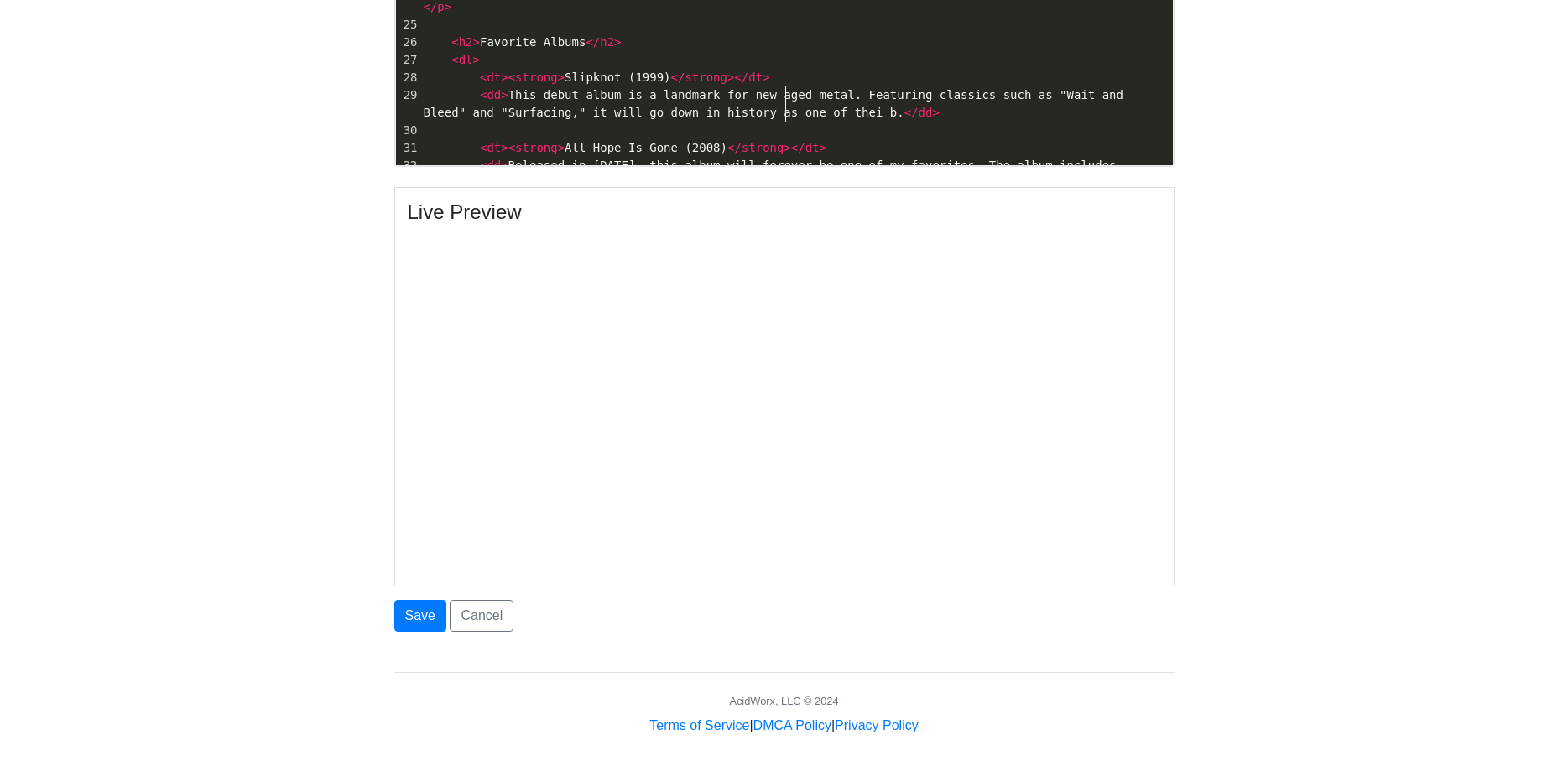
type textarea "will go down in history as one of thei bes"
type textarea "r best albums"
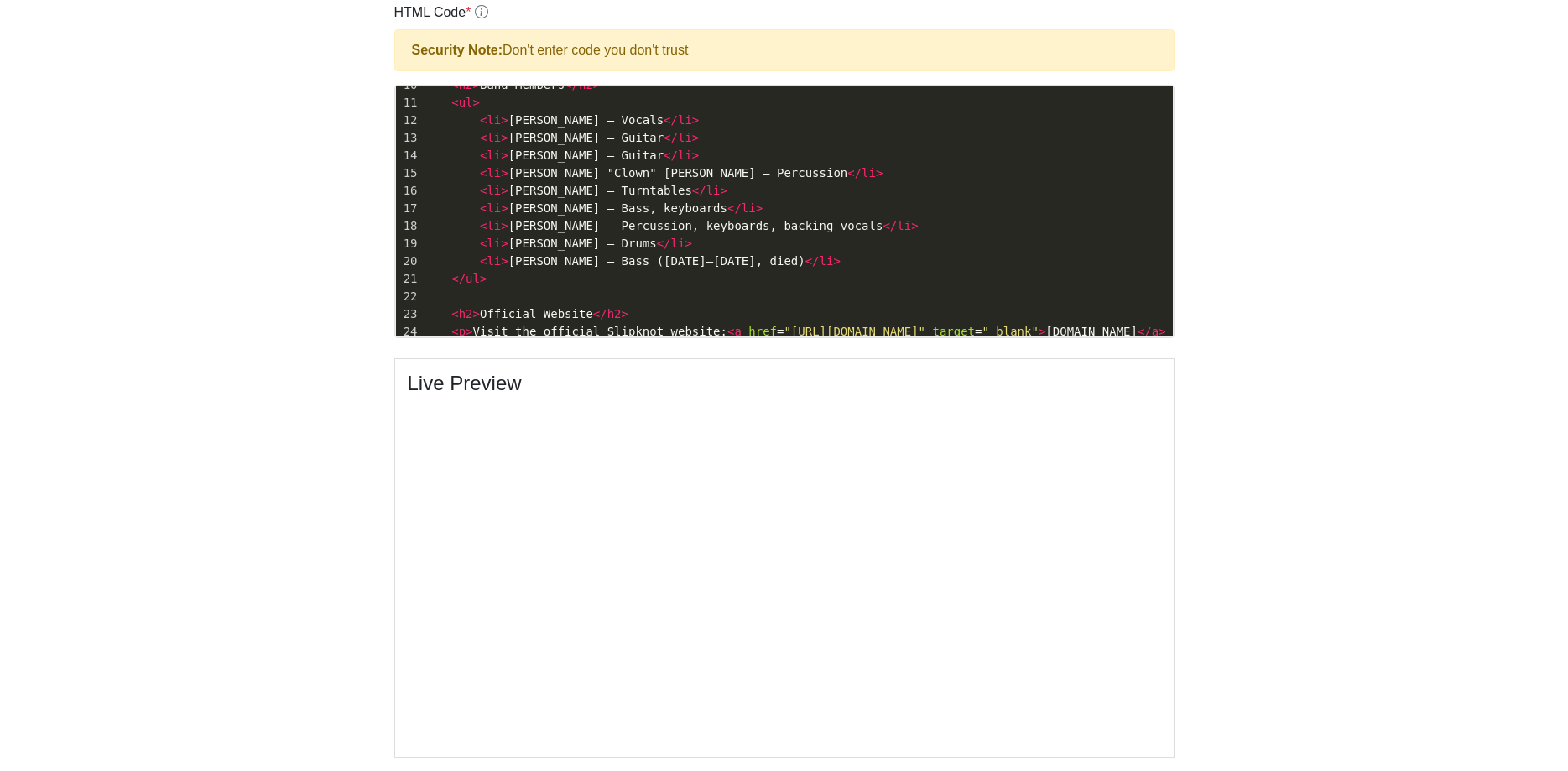
scroll to position [0, 0]
click at [715, 262] on span "< li > Paul Gray – Bass (1995–2010, died) </ li >" at bounding box center [632, 262] width 417 height 14
type textarea "L."
type textarea "ong live Paul"
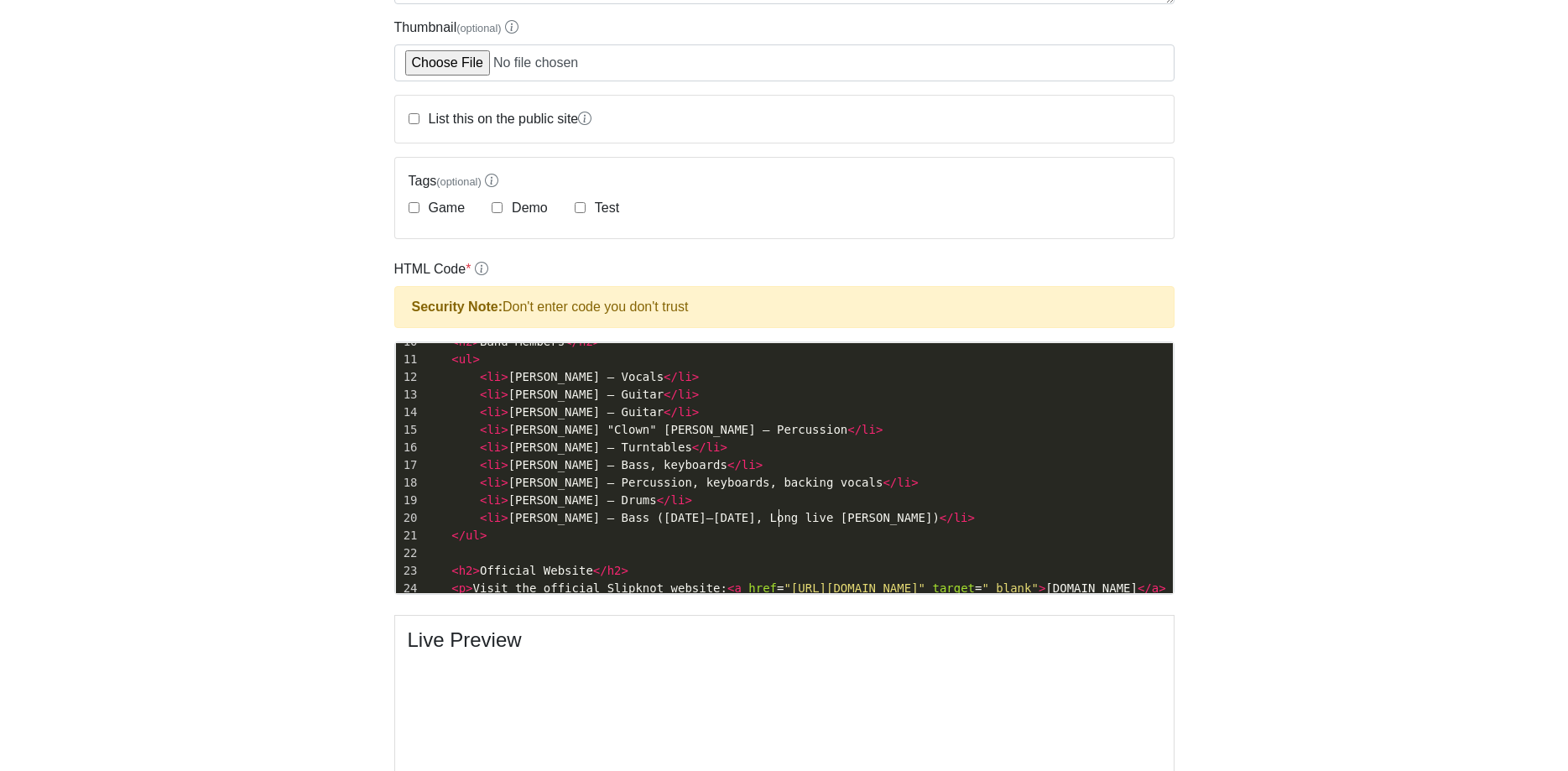
scroll to position [0, 0]
click at [778, 520] on span "< li > Paul Gray – Bass (1995–2010, Long live Paul) </ li >" at bounding box center [699, 518] width 551 height 14
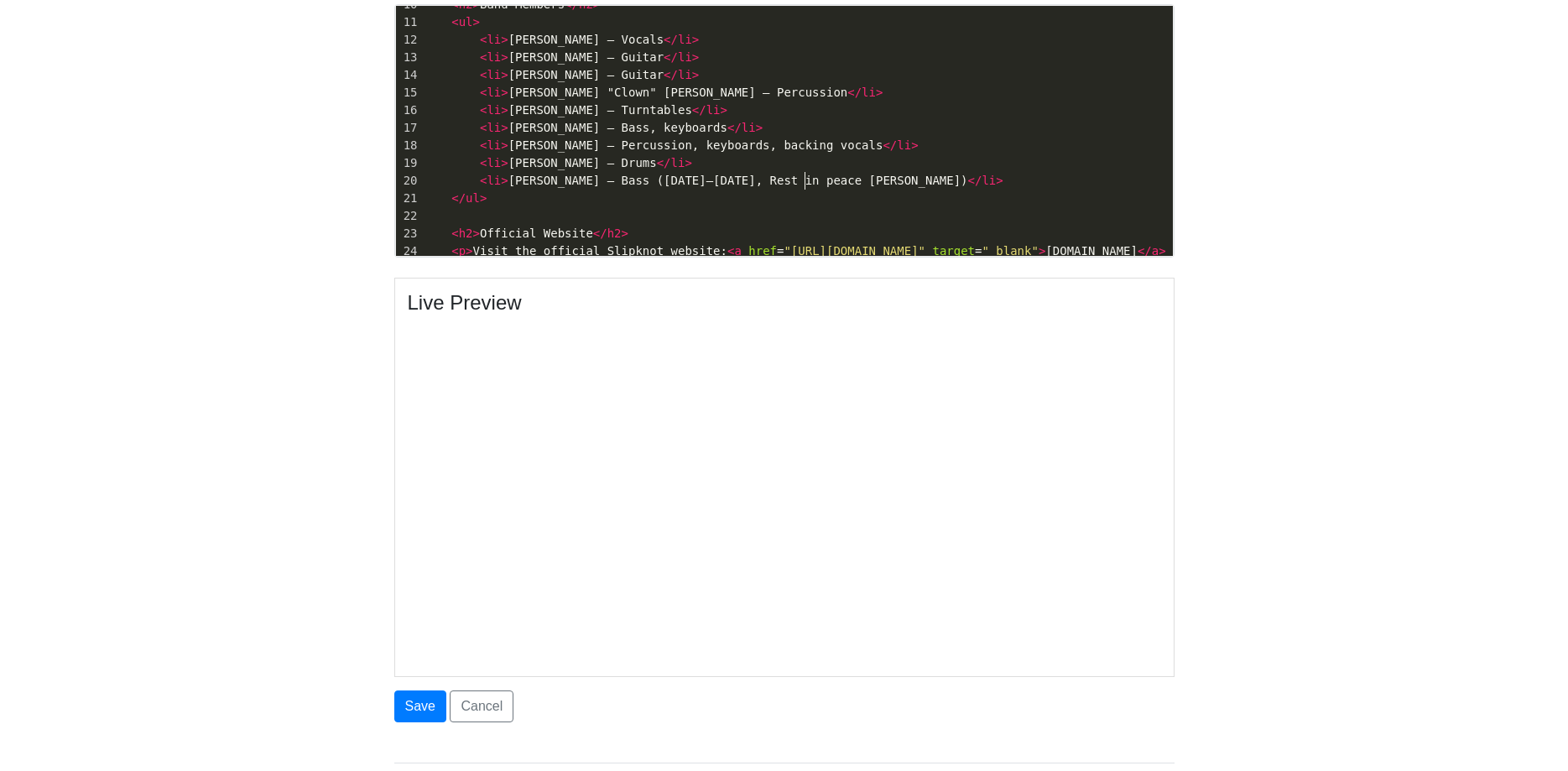
scroll to position [673, 0]
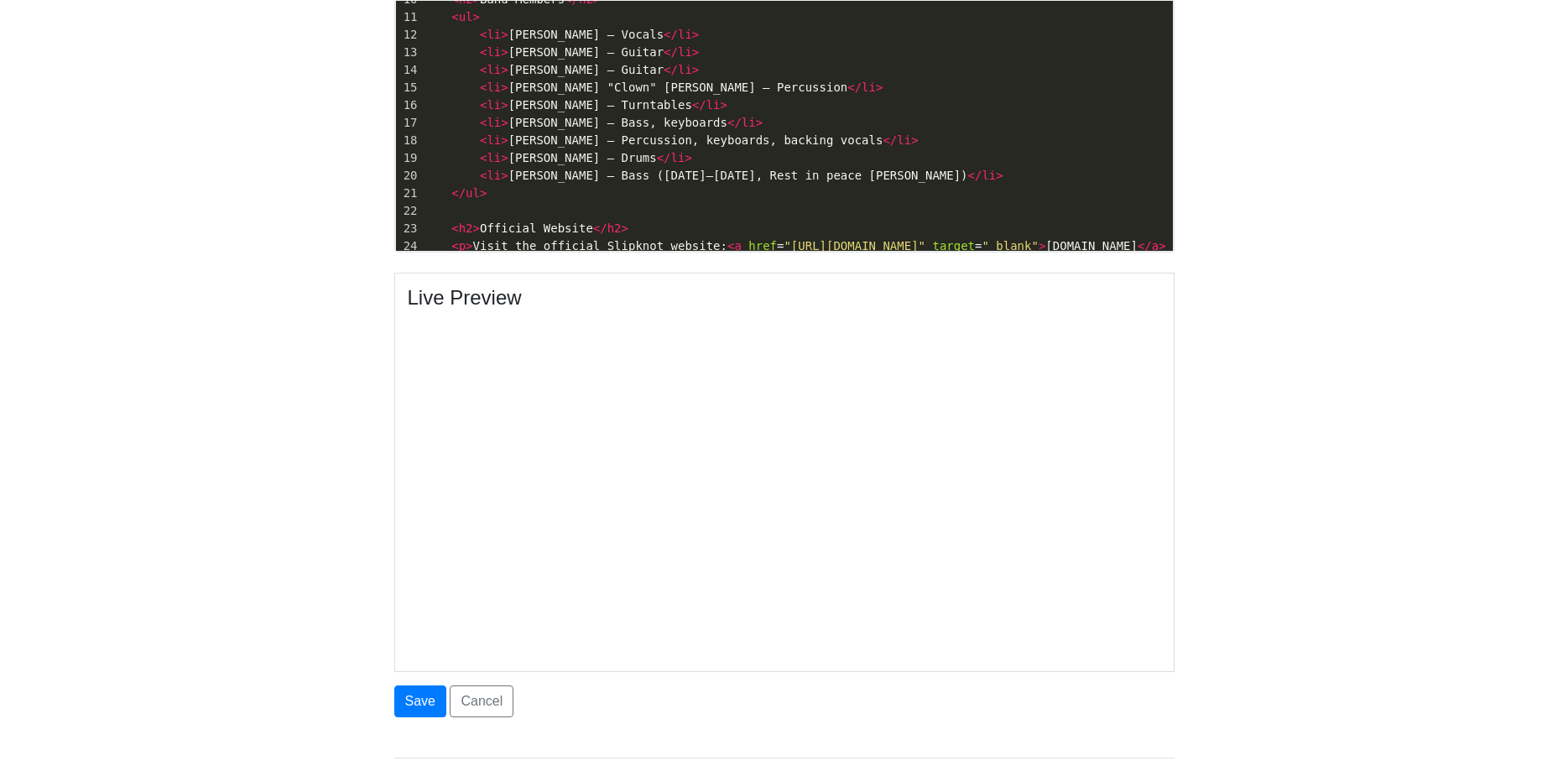
type textarea "Rest in peace Paul"
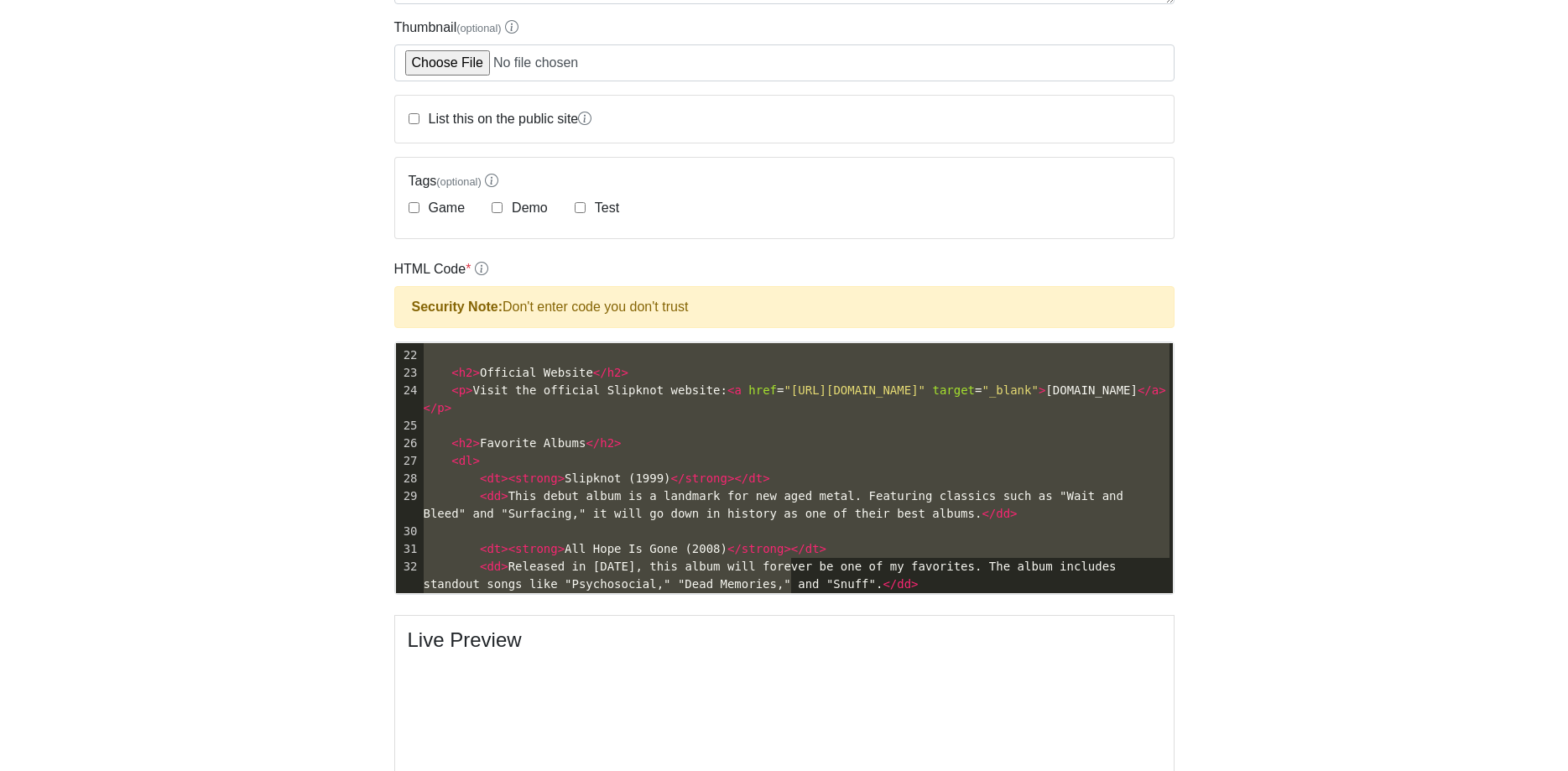
scroll to position [0, 0]
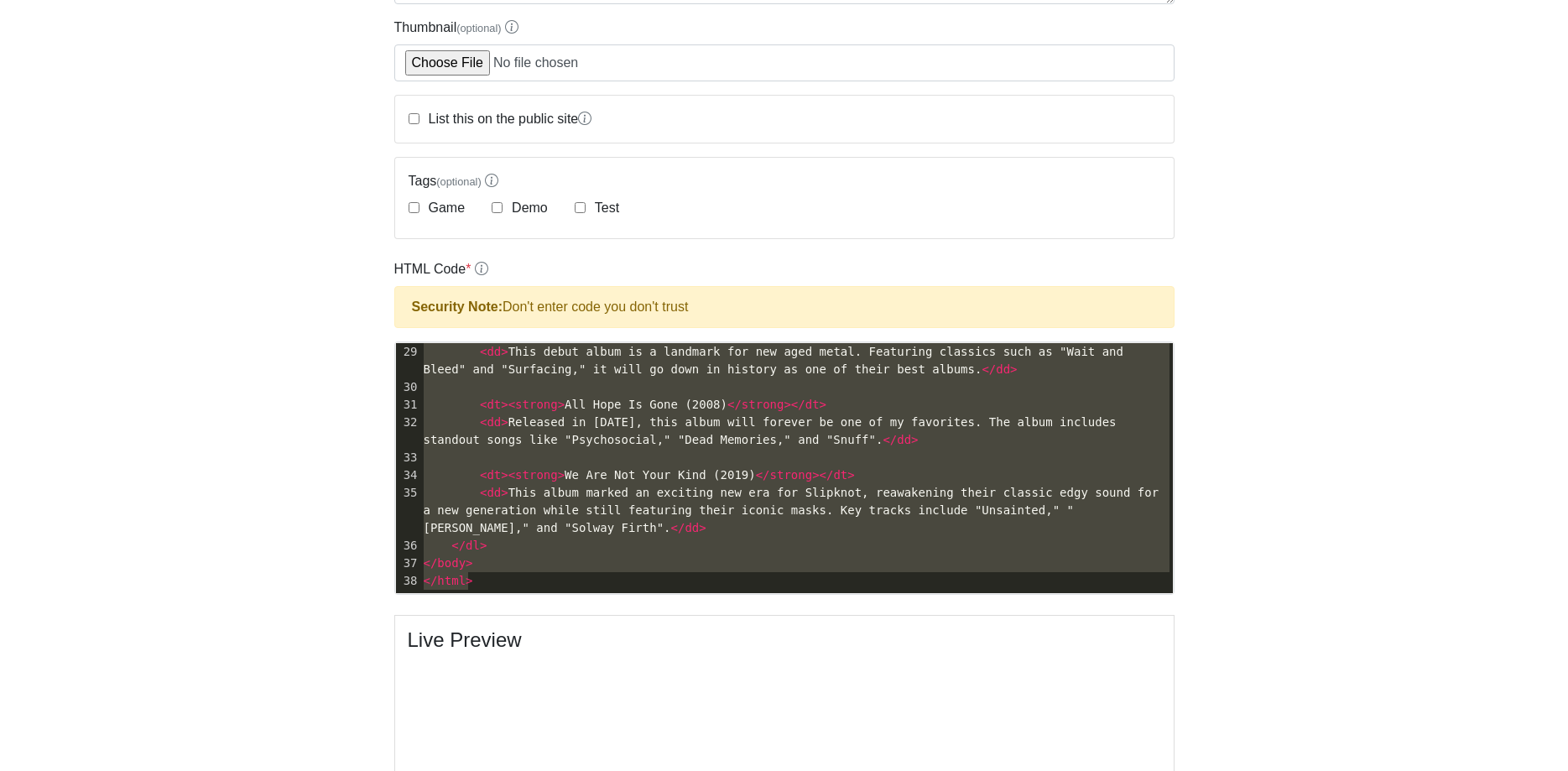
drag, startPoint x: 423, startPoint y: 348, endPoint x: 802, endPoint y: 596, distance: 452.9
click at [802, 596] on form "Site Name * Description (optional) Thumbnail (optional) List this on the public…" at bounding box center [784, 456] width 780 height 1207
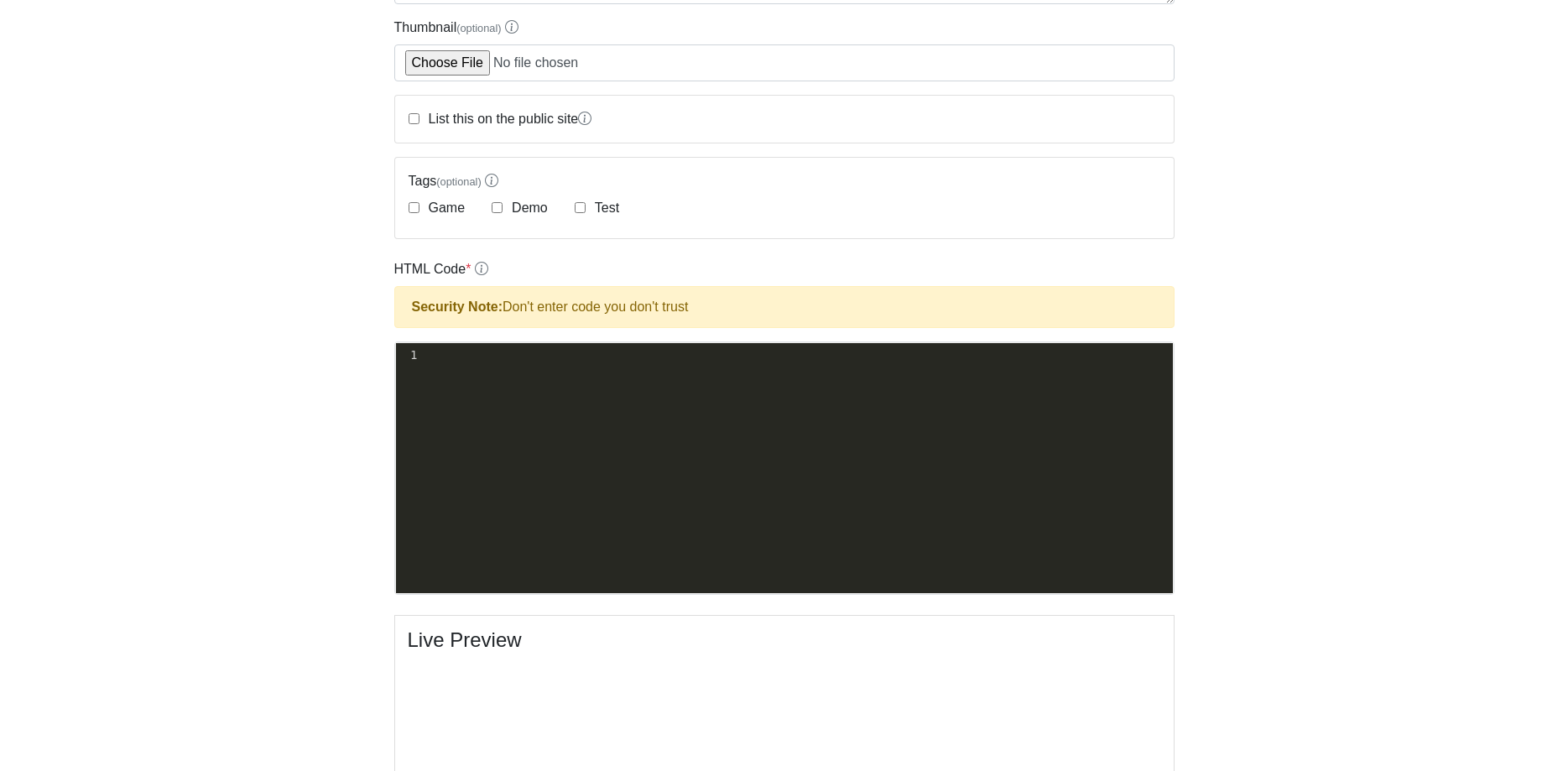
type textarea "​"
click at [448, 362] on div "x 1 1 ​" at bounding box center [796, 355] width 753 height 24
type textarea "​"
paste textarea
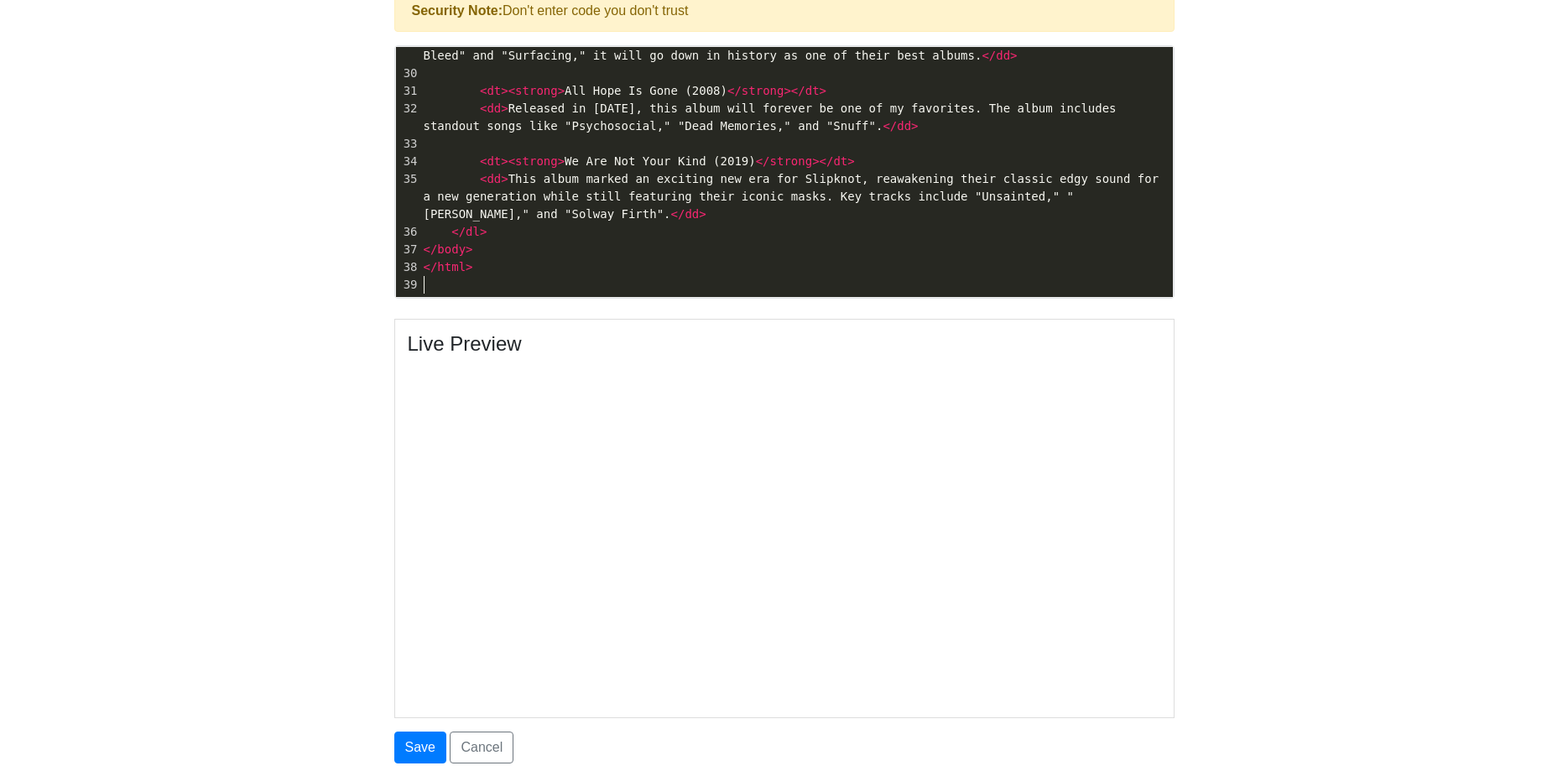
scroll to position [673, 0]
